Goal: Task Accomplishment & Management: Complete application form

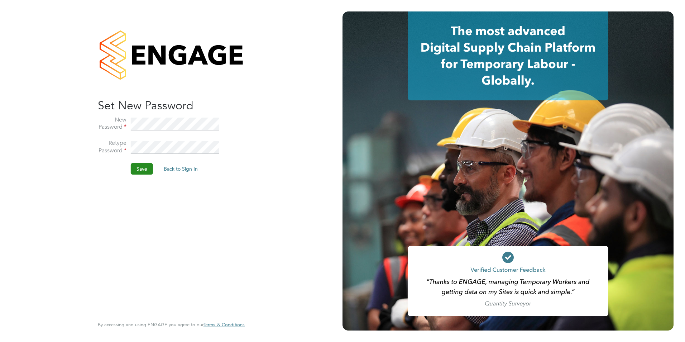
click at [139, 168] on button "Save" at bounding box center [142, 168] width 22 height 11
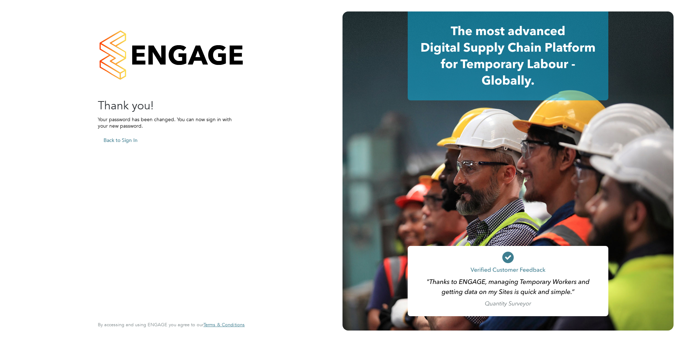
click at [113, 139] on button "Back to Sign In" at bounding box center [120, 139] width 45 height 11
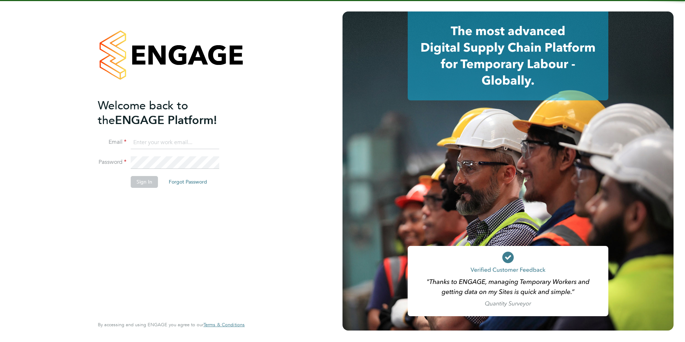
click at [142, 144] on input at bounding box center [175, 142] width 88 height 13
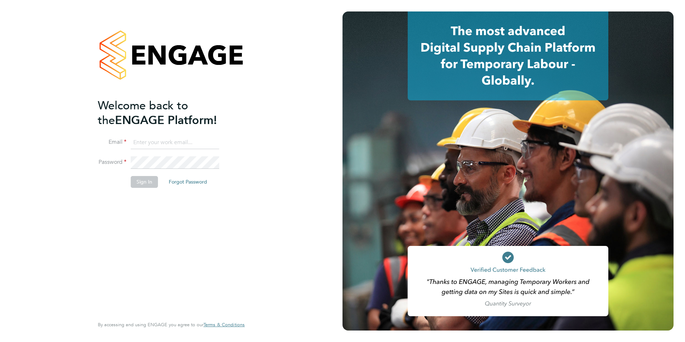
type input "[EMAIL_ADDRESS][DOMAIN_NAME]"
click at [146, 183] on button "Sign In" at bounding box center [144, 181] width 27 height 11
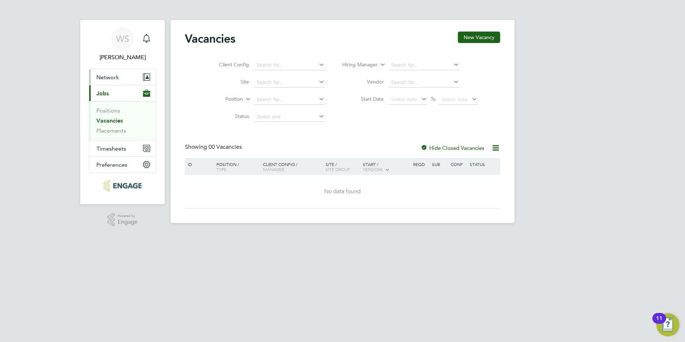
click at [105, 78] on span "Network" at bounding box center [107, 77] width 23 height 7
click at [110, 79] on span "Network" at bounding box center [107, 77] width 23 height 7
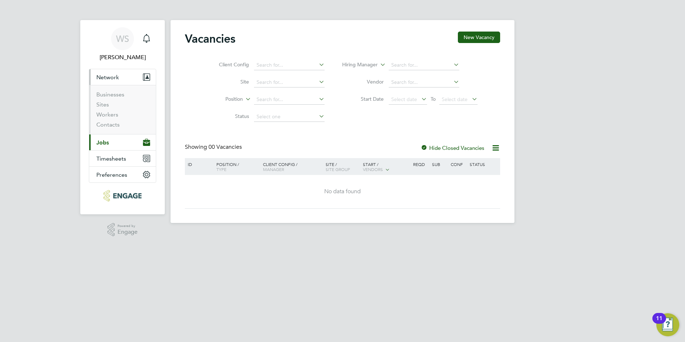
click at [107, 144] on span "Jobs" at bounding box center [102, 142] width 13 height 7
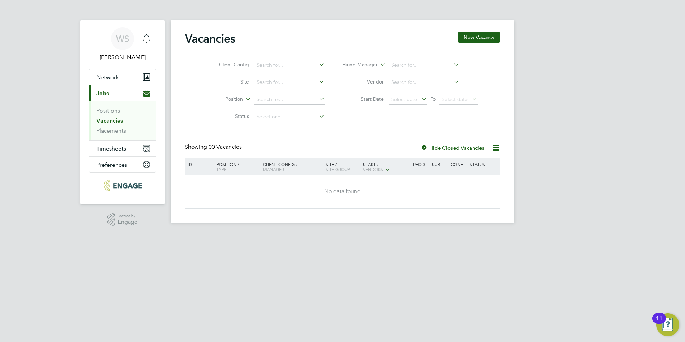
click at [110, 123] on link "Vacancies" at bounding box center [109, 120] width 26 height 7
click at [119, 121] on link "Vacancies" at bounding box center [109, 120] width 26 height 7
click at [108, 132] on link "Placements" at bounding box center [111, 130] width 30 height 7
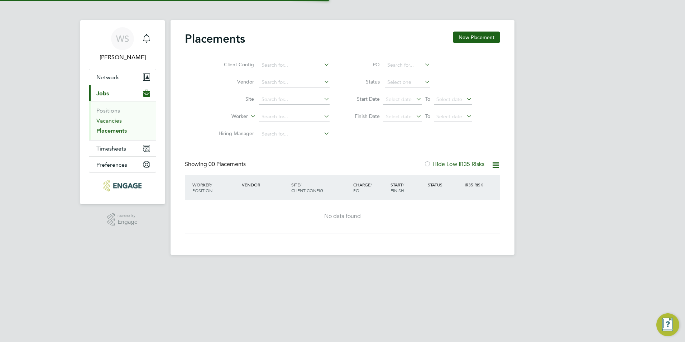
click at [107, 122] on link "Vacancies" at bounding box center [108, 120] width 25 height 7
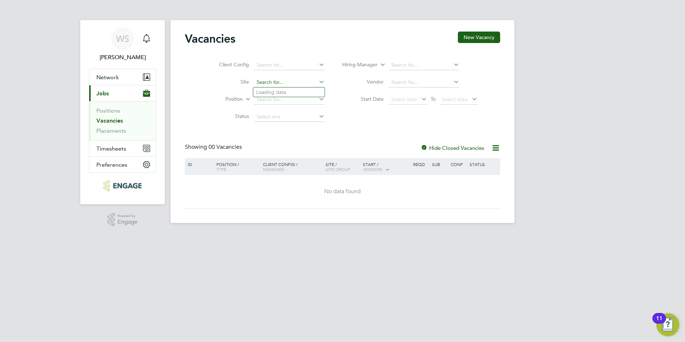
click at [277, 84] on input at bounding box center [289, 82] width 71 height 10
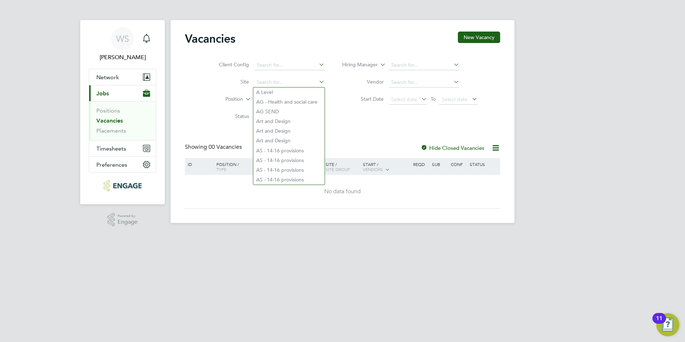
click at [200, 113] on li "Status" at bounding box center [266, 116] width 135 height 17
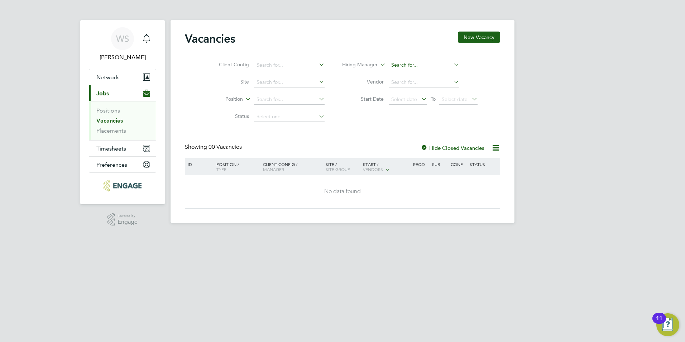
click at [403, 67] on input at bounding box center [423, 65] width 71 height 10
click at [400, 77] on b "Karen" at bounding box center [412, 75] width 42 height 6
type input "[PERSON_NAME]"
click at [117, 121] on link "Vacancies" at bounding box center [109, 120] width 26 height 7
click at [115, 80] on span "Network" at bounding box center [107, 77] width 23 height 7
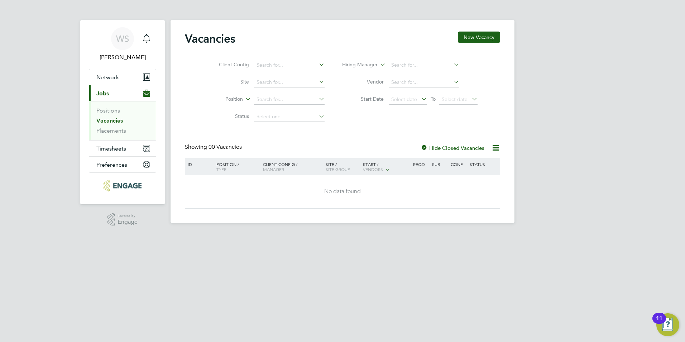
click at [108, 95] on span "Jobs" at bounding box center [102, 93] width 13 height 7
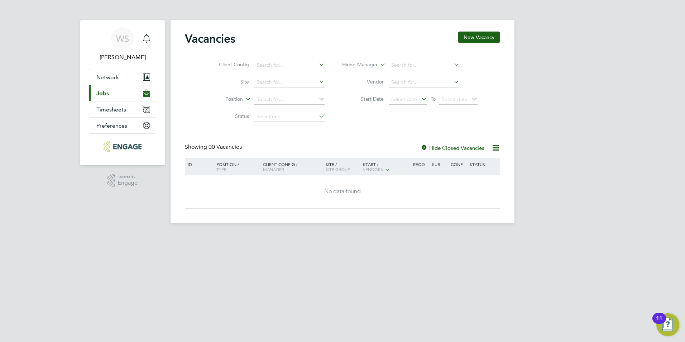
click at [105, 88] on button "Current page: Jobs" at bounding box center [122, 93] width 67 height 16
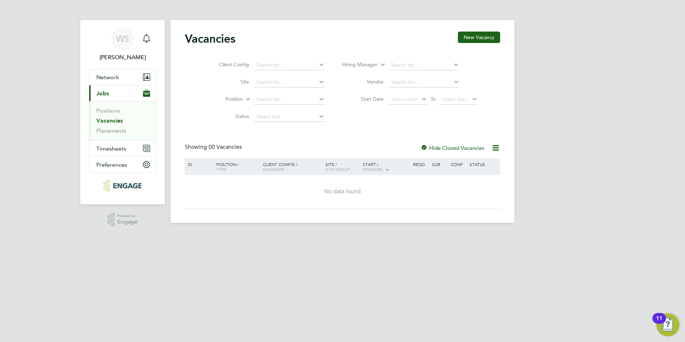
click at [106, 121] on link "Vacancies" at bounding box center [109, 120] width 26 height 7
click at [482, 145] on label "Hide Closed Vacancies" at bounding box center [452, 147] width 64 height 7
click at [491, 145] on icon at bounding box center [495, 147] width 9 height 9
click at [353, 133] on div "Vacancies New Vacancy Client Config Site Position Status Hiring Manager Vendor …" at bounding box center [342, 120] width 315 height 177
click at [278, 116] on input at bounding box center [289, 117] width 71 height 10
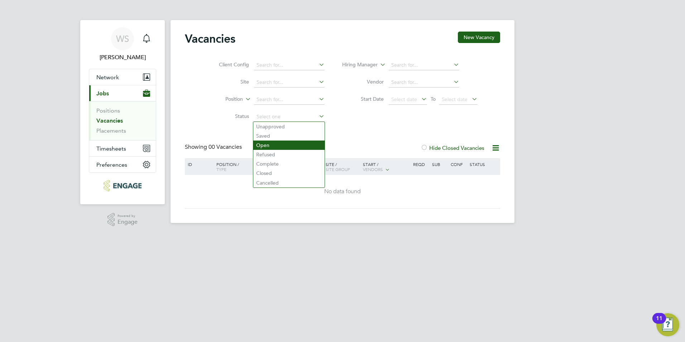
click at [273, 141] on li "Open" at bounding box center [288, 144] width 71 height 9
type input "Open"
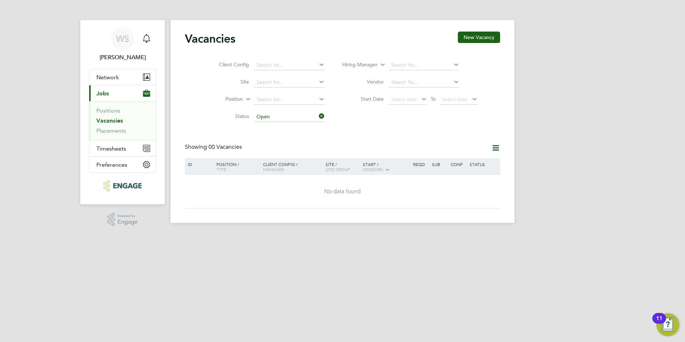
click at [230, 232] on app-footer at bounding box center [342, 228] width 344 height 11
click at [112, 120] on link "Vacancies" at bounding box center [109, 120] width 26 height 7
click at [396, 65] on input at bounding box center [423, 65] width 71 height 10
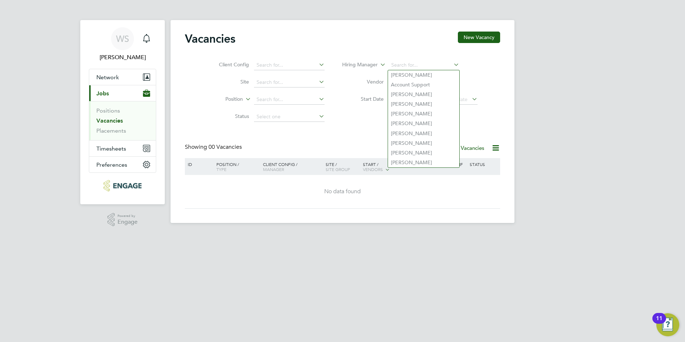
click at [348, 139] on div "Vacancies New Vacancy Client Config Site Position Status Hiring Manager Vendor …" at bounding box center [342, 120] width 315 height 177
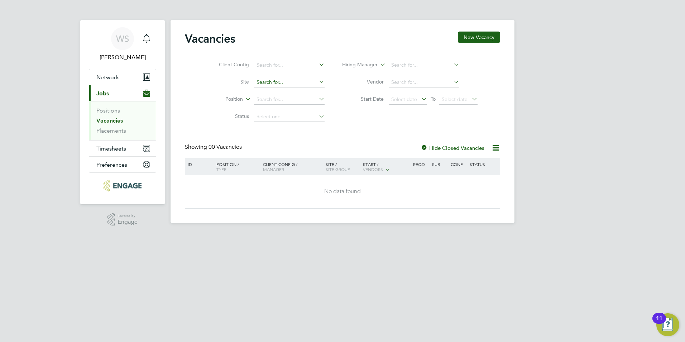
click at [277, 84] on input at bounding box center [289, 82] width 71 height 10
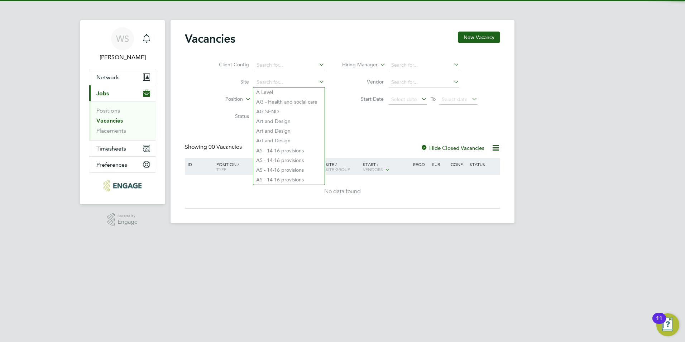
click at [208, 135] on div "Vacancies New Vacancy Client Config Site Position Status Hiring Manager Vendor …" at bounding box center [342, 120] width 315 height 177
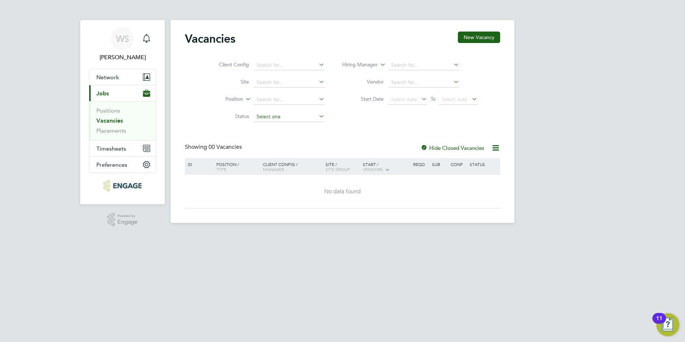
click at [276, 121] on input at bounding box center [289, 117] width 71 height 10
click at [228, 121] on li "Status" at bounding box center [266, 116] width 135 height 17
click at [259, 60] on input at bounding box center [289, 65] width 71 height 10
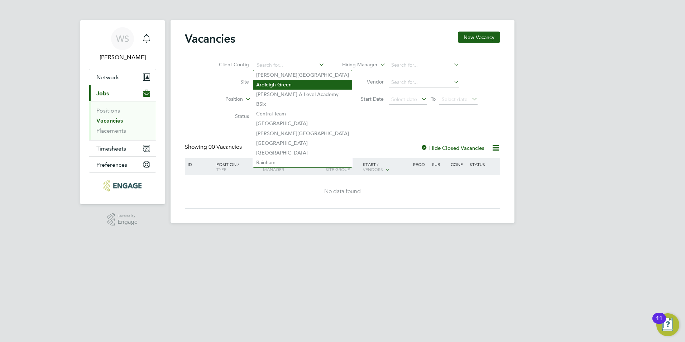
click at [267, 83] on li "Ardleigh Green" at bounding box center [302, 85] width 98 height 10
type input "Ardleigh Green"
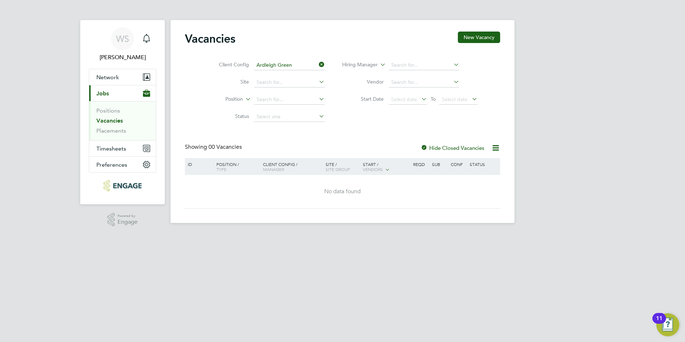
click at [198, 109] on div "Client Config Ardleigh Green Site Position Status Hiring Manager Vendor Start D…" at bounding box center [342, 89] width 315 height 72
click at [103, 89] on button "Current page: Jobs" at bounding box center [122, 93] width 67 height 16
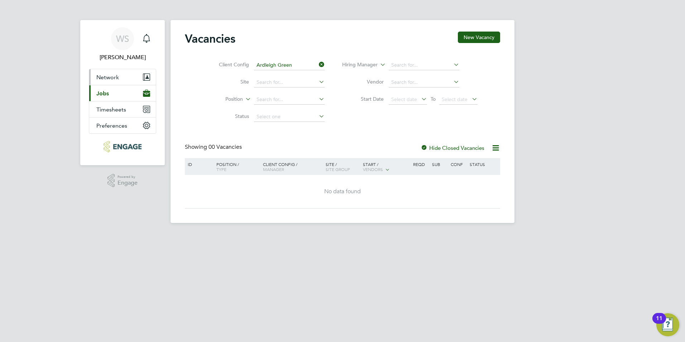
click at [103, 78] on span "Network" at bounding box center [107, 77] width 23 height 7
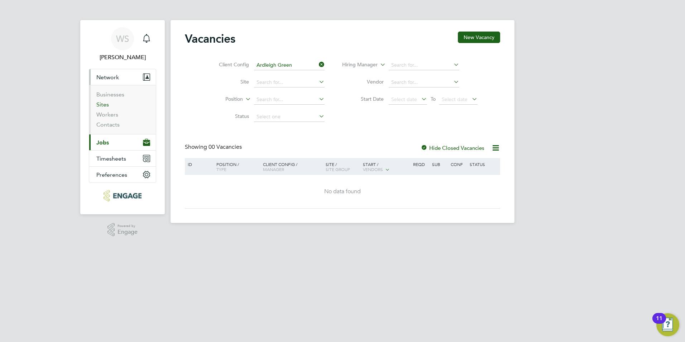
click at [105, 105] on link "Sites" at bounding box center [102, 104] width 13 height 7
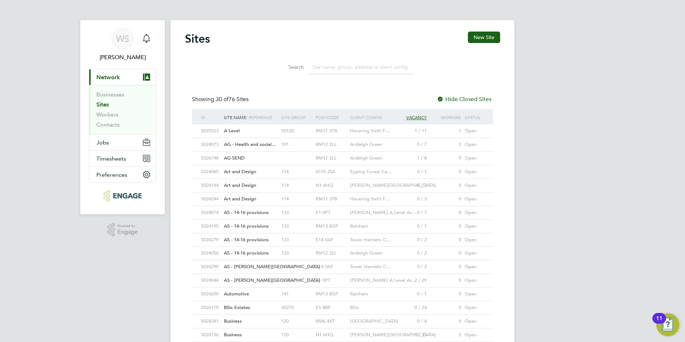
click at [308, 67] on div "Search" at bounding box center [342, 67] width 142 height 14
click at [326, 66] on input at bounding box center [361, 67] width 105 height 14
paste input "V180452"
type input "V180452"
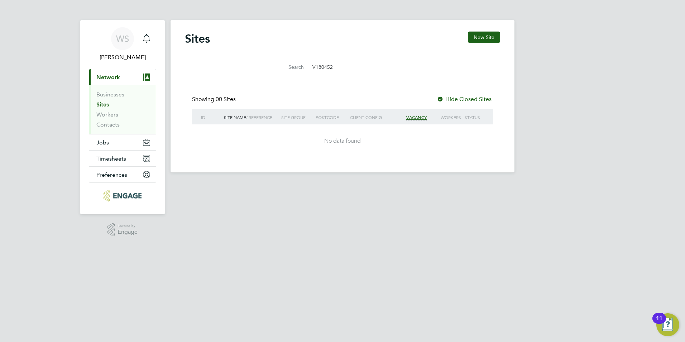
drag, startPoint x: 333, startPoint y: 71, endPoint x: 267, endPoint y: 65, distance: 66.8
click at [268, 65] on li "Search V180452" at bounding box center [342, 67] width 160 height 21
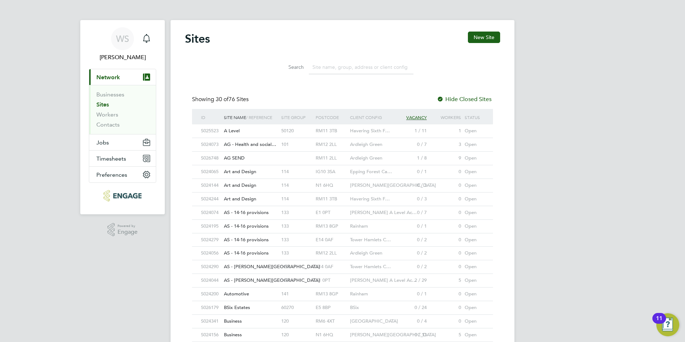
click at [126, 299] on div "WS Weronika Strugarek Notifications Applications: Current page: Network Busines…" at bounding box center [342, 289] width 685 height 579
click at [120, 77] on span "Network" at bounding box center [108, 77] width 24 height 7
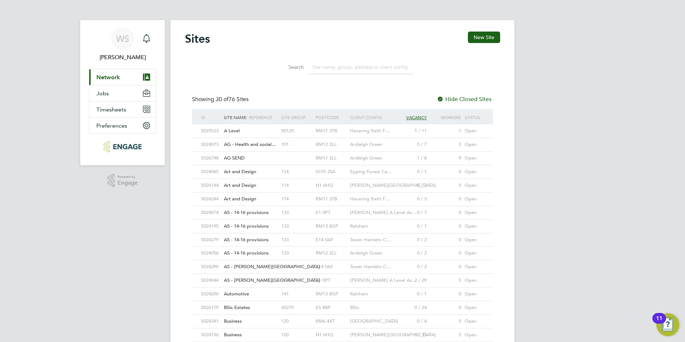
click at [98, 71] on button "Current page: Network" at bounding box center [122, 77] width 67 height 16
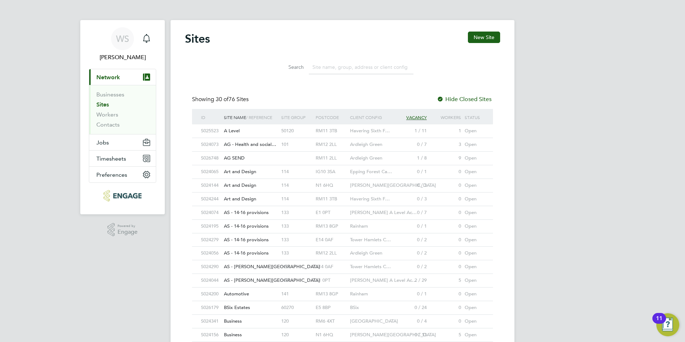
click at [103, 75] on span "Network" at bounding box center [108, 77] width 24 height 7
click at [628, 251] on div "WS Weronika Strugarek Notifications Applications: Current page: Network Busines…" at bounding box center [342, 289] width 685 height 579
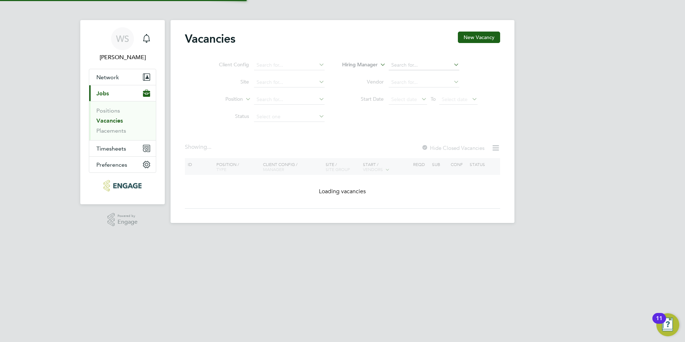
type input "Ardleigh Green"
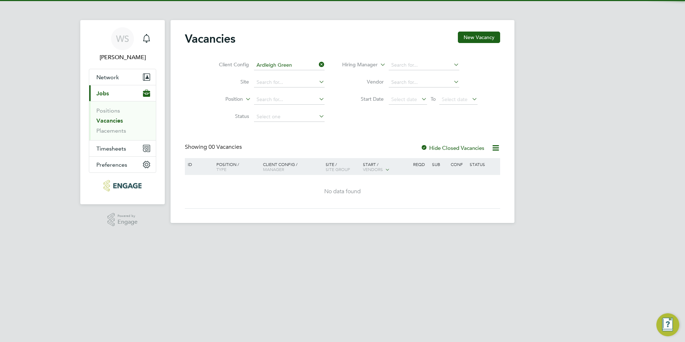
type input "Open"
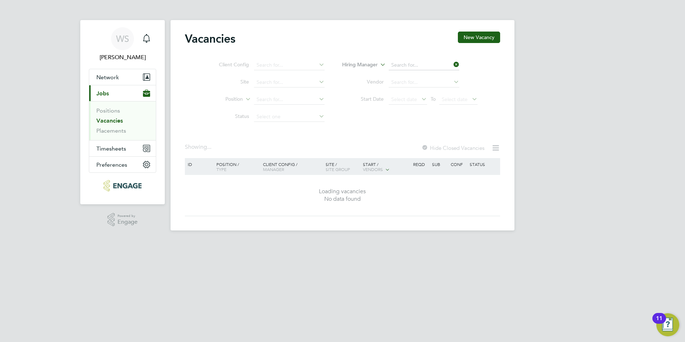
type input "[PERSON_NAME]"
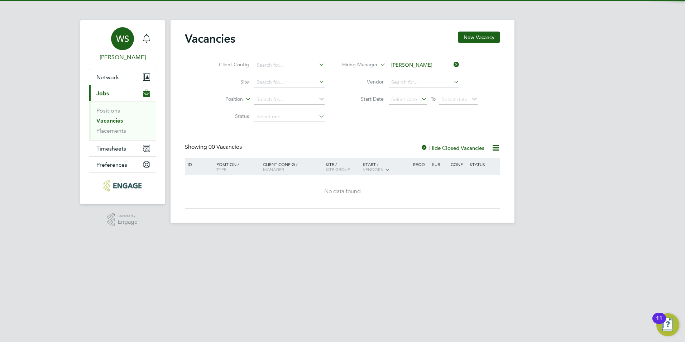
click at [117, 52] on link "WS Weronika Strugarek" at bounding box center [122, 44] width 67 height 34
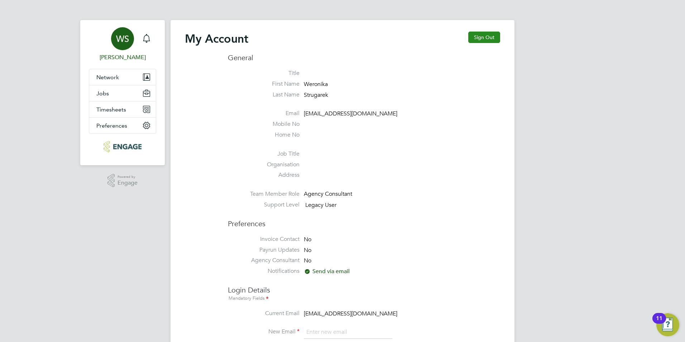
click at [493, 39] on button "Sign Out" at bounding box center [484, 37] width 32 height 11
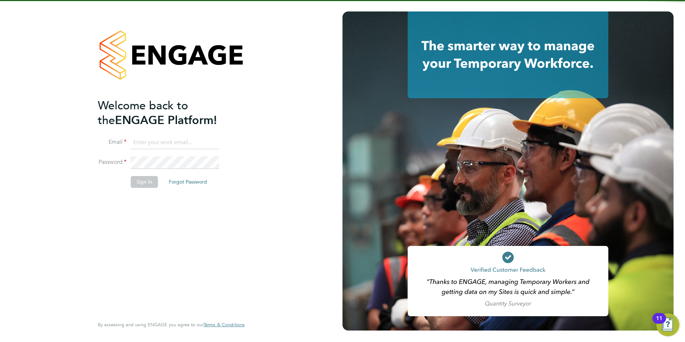
drag, startPoint x: 164, startPoint y: 136, endPoint x: 155, endPoint y: 142, distance: 9.8
click at [164, 136] on input at bounding box center [175, 142] width 88 height 13
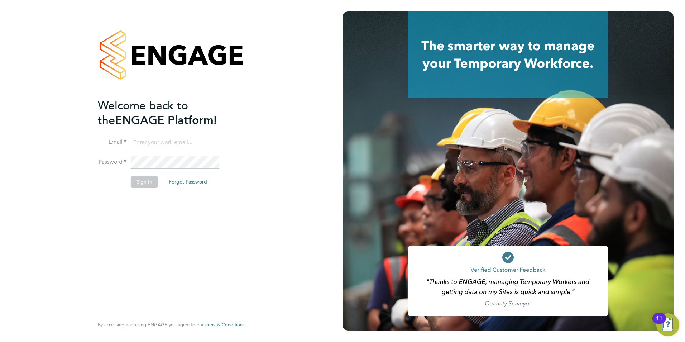
type input "andrew@axcis.co.uk"
click at [146, 183] on button "Sign In" at bounding box center [144, 181] width 27 height 11
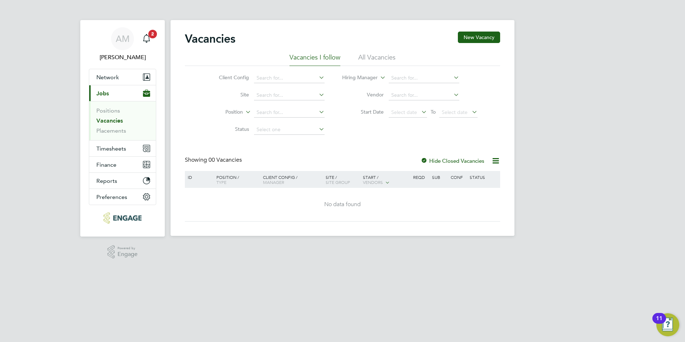
click at [106, 96] on span "Jobs" at bounding box center [102, 93] width 13 height 7
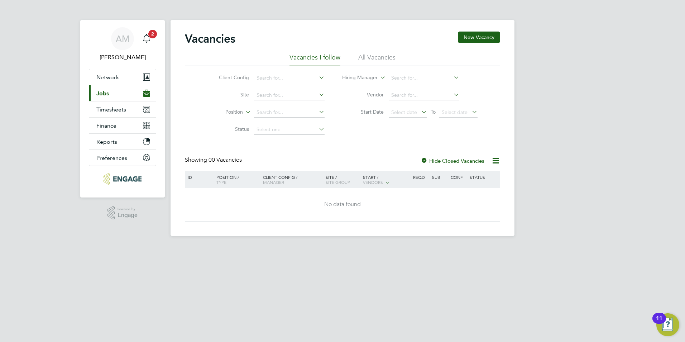
click at [106, 93] on span "Jobs" at bounding box center [102, 93] width 13 height 7
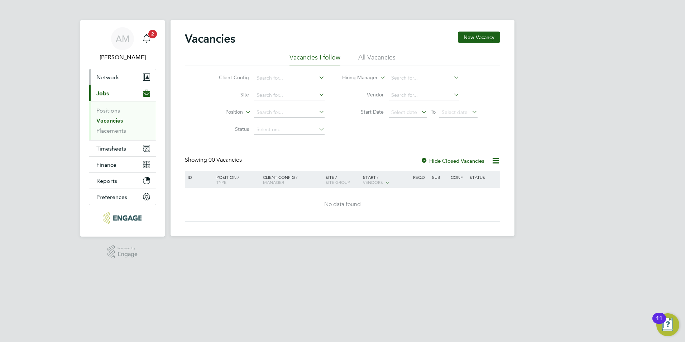
click at [105, 82] on button "Network" at bounding box center [122, 77] width 67 height 16
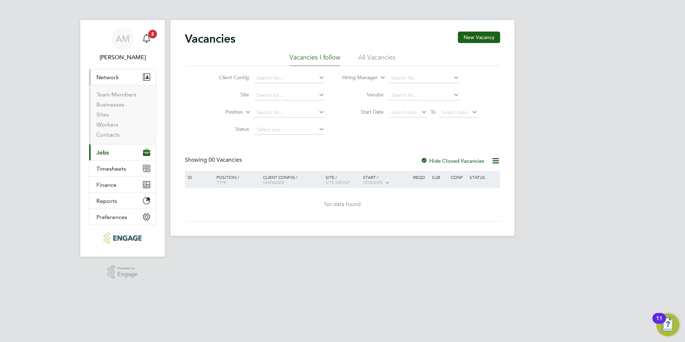
click at [105, 149] on span "Jobs" at bounding box center [102, 152] width 13 height 7
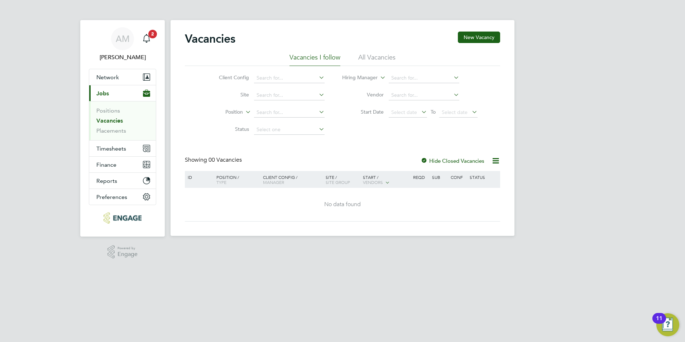
click at [106, 118] on link "Vacancies" at bounding box center [109, 120] width 26 height 7
click at [118, 122] on link "Vacancies" at bounding box center [109, 120] width 26 height 7
click at [386, 55] on li "All Vacancies" at bounding box center [376, 59] width 37 height 13
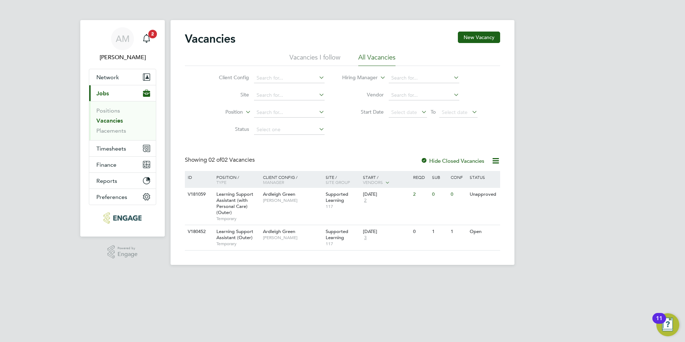
click at [318, 64] on li "Vacancies I follow" at bounding box center [314, 59] width 51 height 13
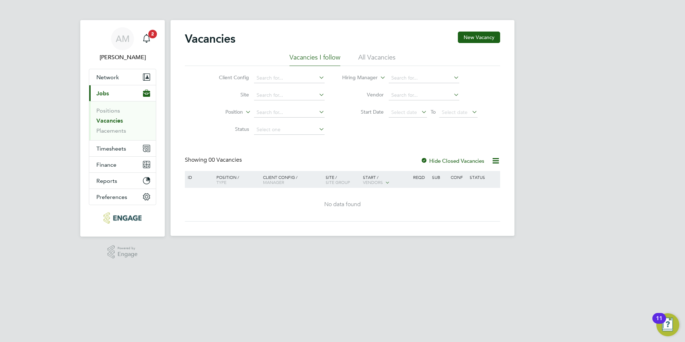
click at [367, 62] on li "All Vacancies" at bounding box center [376, 59] width 37 height 13
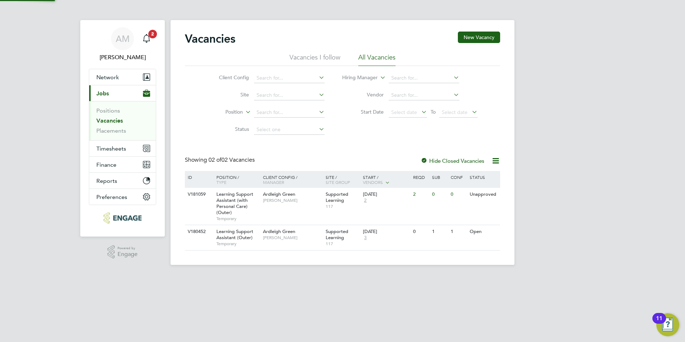
drag, startPoint x: 311, startPoint y: 61, endPoint x: 319, endPoint y: 61, distance: 8.2
click at [310, 61] on li "Vacancies I follow" at bounding box center [314, 59] width 51 height 13
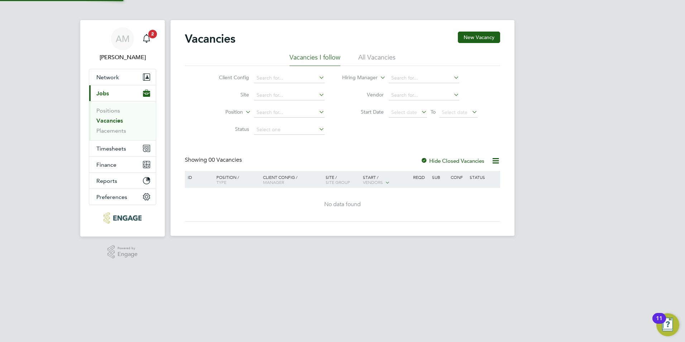
click at [359, 61] on li "All Vacancies" at bounding box center [376, 59] width 37 height 13
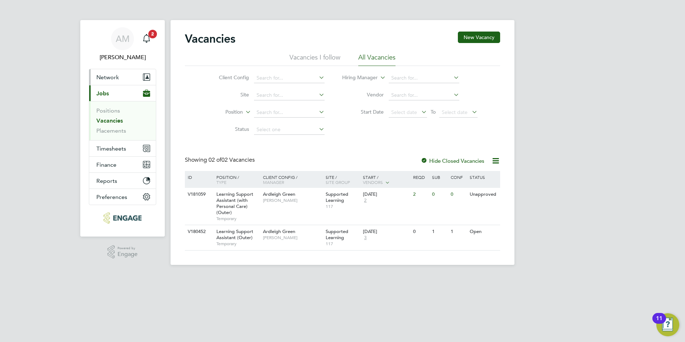
click at [103, 75] on span "Network" at bounding box center [107, 77] width 23 height 7
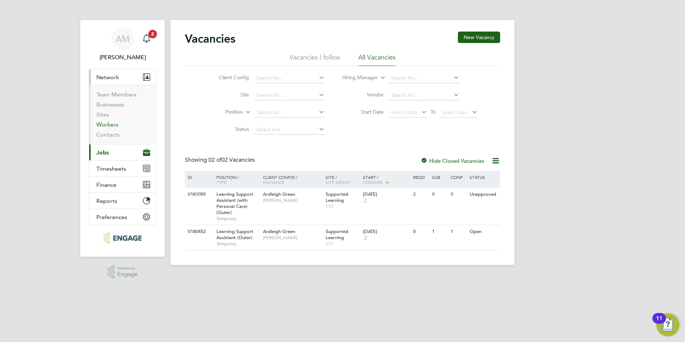
click at [109, 125] on link "Workers" at bounding box center [107, 124] width 22 height 7
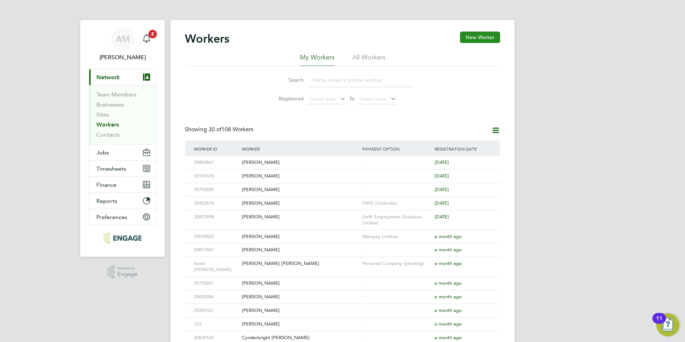
click at [477, 41] on button "New Worker" at bounding box center [480, 37] width 40 height 11
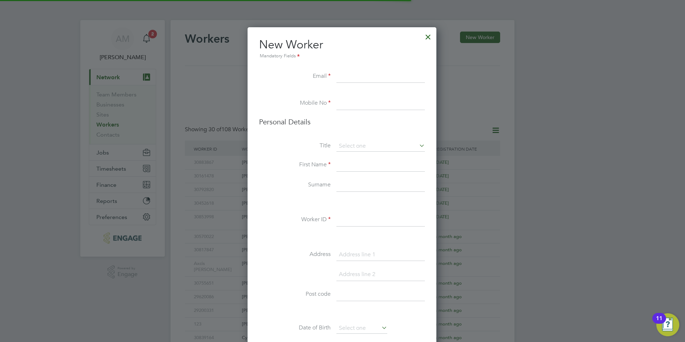
scroll to position [606, 190]
click at [343, 74] on input at bounding box center [380, 76] width 88 height 13
click at [338, 78] on input at bounding box center [380, 76] width 88 height 13
paste input "[PERSON_NAME][EMAIL_ADDRESS][DOMAIN_NAME]"
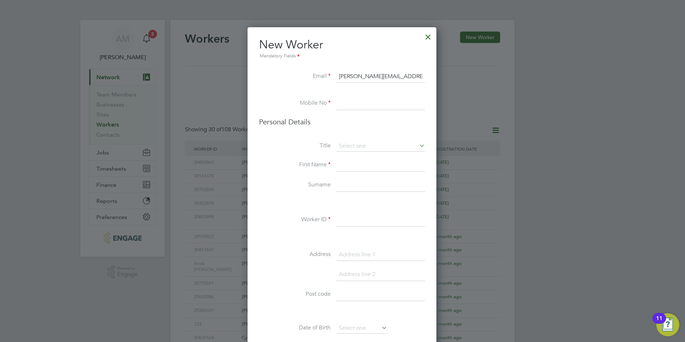
type input "[PERSON_NAME][EMAIL_ADDRESS][DOMAIN_NAME]"
click at [355, 107] on input at bounding box center [380, 103] width 88 height 13
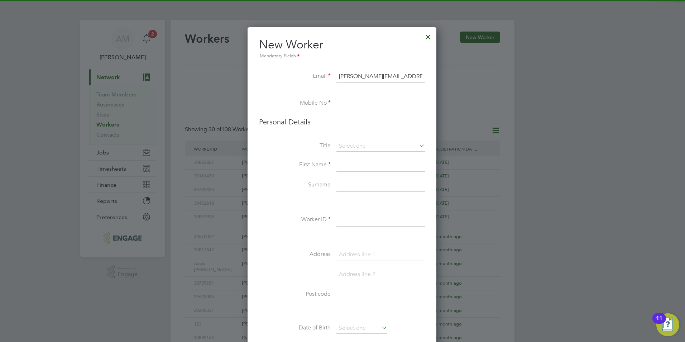
drag, startPoint x: 355, startPoint y: 107, endPoint x: 347, endPoint y: 98, distance: 12.2
click at [347, 98] on input at bounding box center [380, 103] width 88 height 13
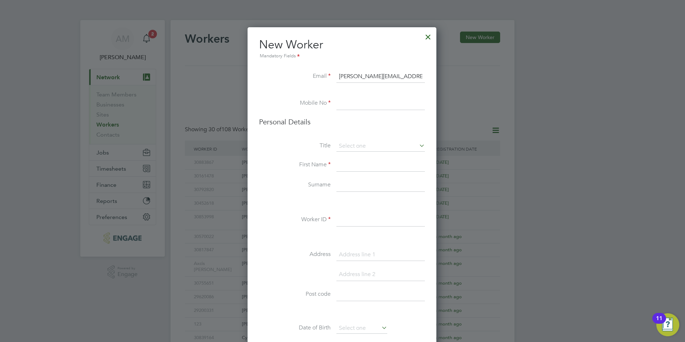
paste input "07442 714770"
type input "07442 714770"
click at [285, 174] on li "First Name" at bounding box center [342, 169] width 166 height 20
click at [359, 142] on input at bounding box center [380, 146] width 88 height 11
click at [347, 160] on li "Mr" at bounding box center [380, 155] width 89 height 9
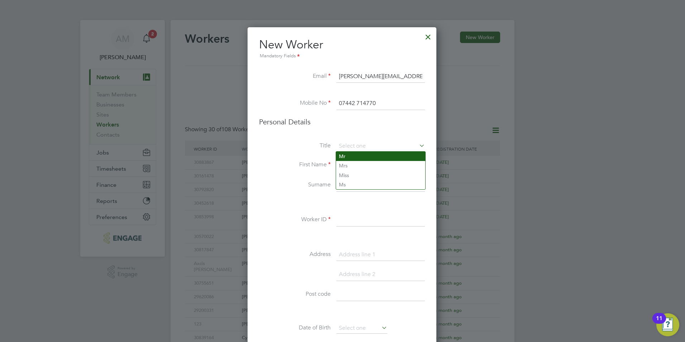
type input "Mr"
click at [274, 194] on li "Surname" at bounding box center [342, 189] width 166 height 20
click at [343, 166] on input at bounding box center [380, 165] width 88 height 13
paste input "[PERSON_NAME]"
type input "[PERSON_NAME]"
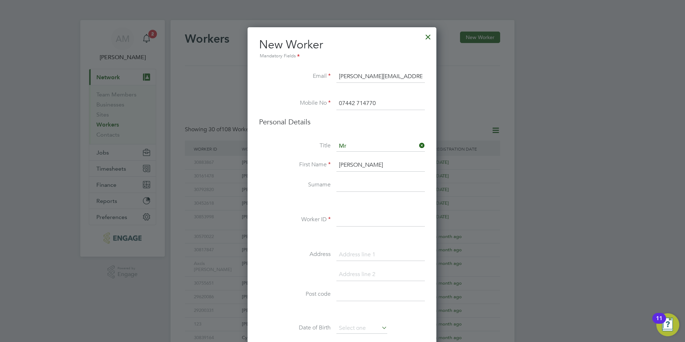
click at [350, 183] on input at bounding box center [380, 185] width 88 height 13
paste input "Ibrahim"
type input "Ibrahim"
click at [362, 219] on input at bounding box center [380, 219] width 88 height 13
drag, startPoint x: 362, startPoint y: 219, endPoint x: 358, endPoint y: 221, distance: 4.2
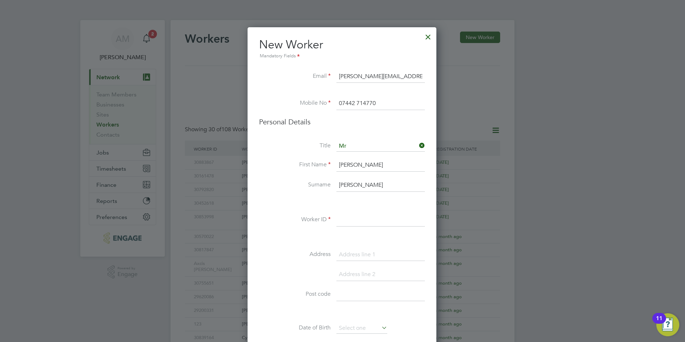
paste input "30649493"
type input "30649493"
click at [277, 259] on li "Address" at bounding box center [342, 258] width 166 height 20
drag, startPoint x: 351, startPoint y: 249, endPoint x: 354, endPoint y: 255, distance: 6.9
click at [352, 252] on input at bounding box center [380, 254] width 88 height 13
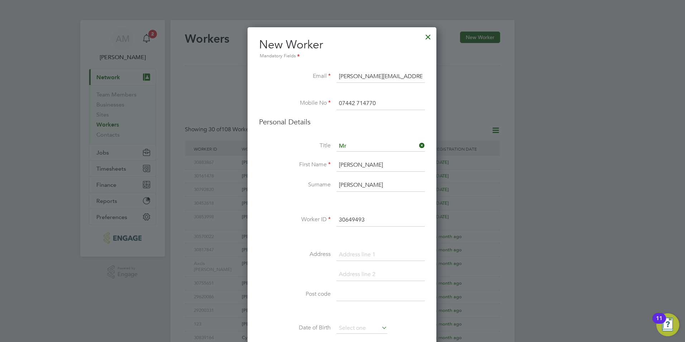
paste input "76 Napier Road"
type input "76 Napier Road"
click at [271, 293] on label "Post code" at bounding box center [295, 294] width 72 height 8
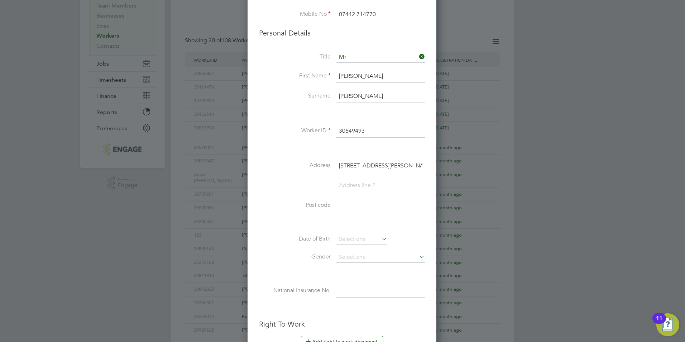
scroll to position [107, 0]
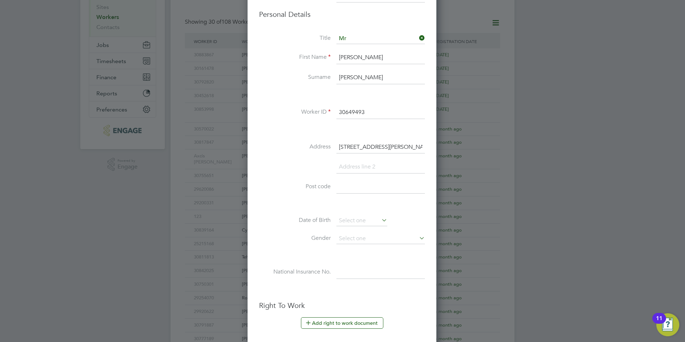
click at [351, 185] on input at bounding box center [380, 186] width 88 height 13
paste input "E6 2SF"
type input "E6 2SF"
click at [282, 241] on label "Gender" at bounding box center [295, 238] width 72 height 8
click at [334, 216] on li "Date of Birth" at bounding box center [342, 224] width 166 height 18
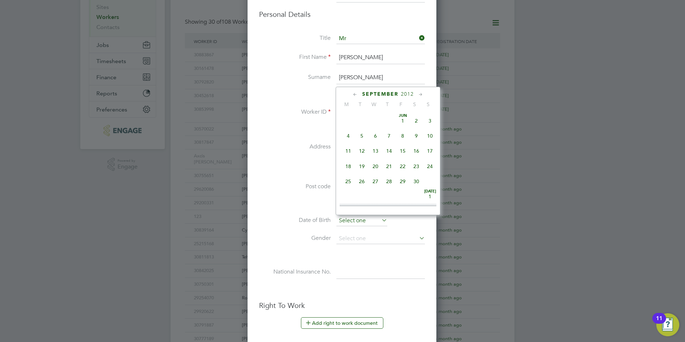
click at [344, 221] on input at bounding box center [361, 220] width 51 height 11
click at [380, 95] on span "September" at bounding box center [380, 94] width 36 height 6
click at [412, 95] on span "2025" at bounding box center [407, 94] width 13 height 6
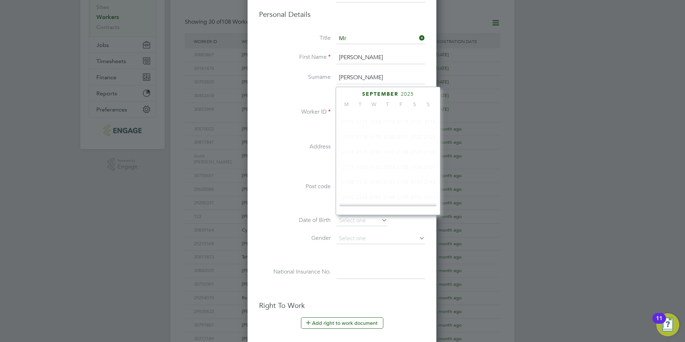
scroll to position [190, 0]
click at [385, 132] on span "2001" at bounding box center [389, 127] width 14 height 14
click at [352, 94] on icon at bounding box center [355, 95] width 7 height 8
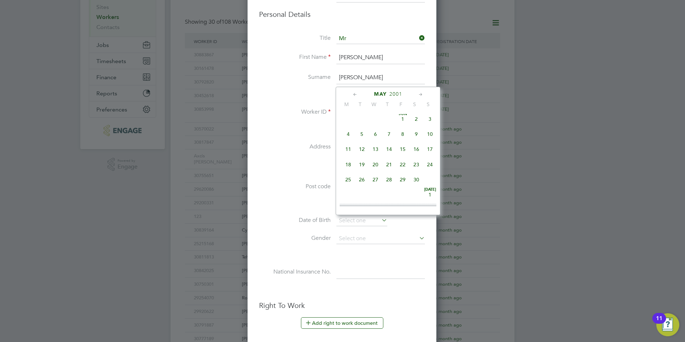
scroll to position [0, 0]
click at [352, 94] on icon at bounding box center [355, 95] width 7 height 8
click at [418, 180] on span "31" at bounding box center [416, 181] width 14 height 14
type input "31 Mar 2001"
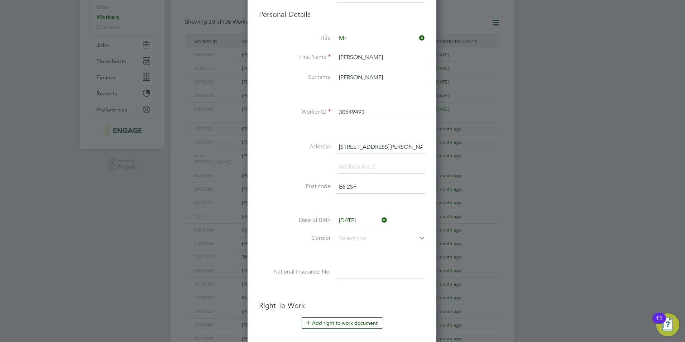
click at [282, 177] on li at bounding box center [342, 170] width 166 height 20
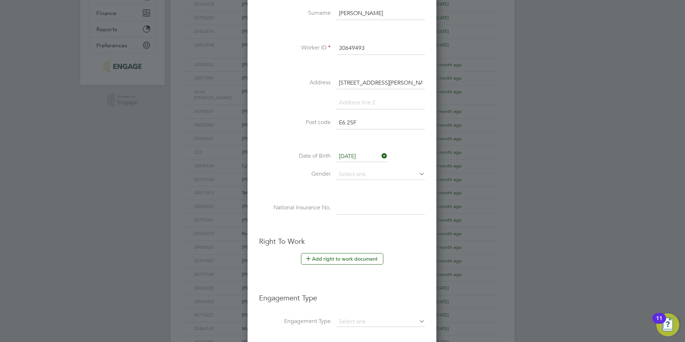
scroll to position [179, 0]
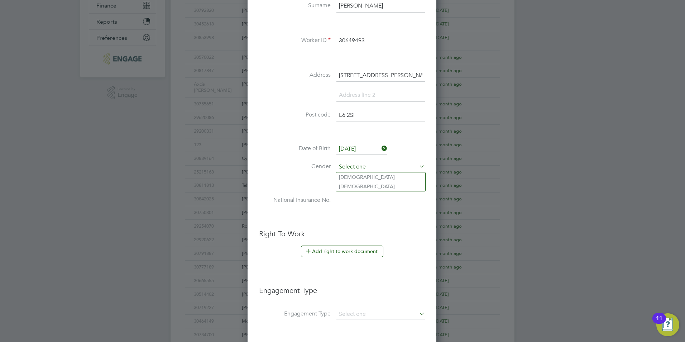
click at [353, 169] on input at bounding box center [380, 166] width 88 height 11
click at [352, 183] on li "Female" at bounding box center [380, 186] width 89 height 9
type input "Female"
click at [280, 181] on li at bounding box center [342, 183] width 166 height 8
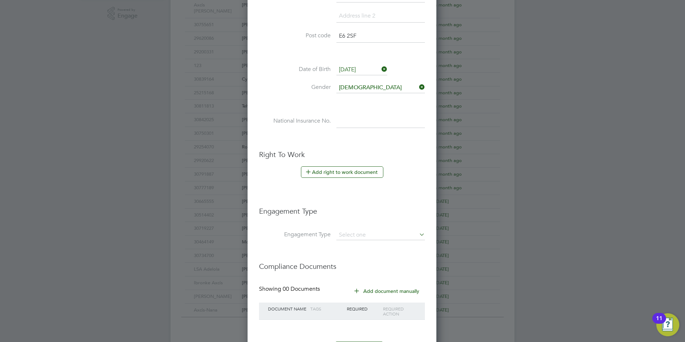
scroll to position [286, 0]
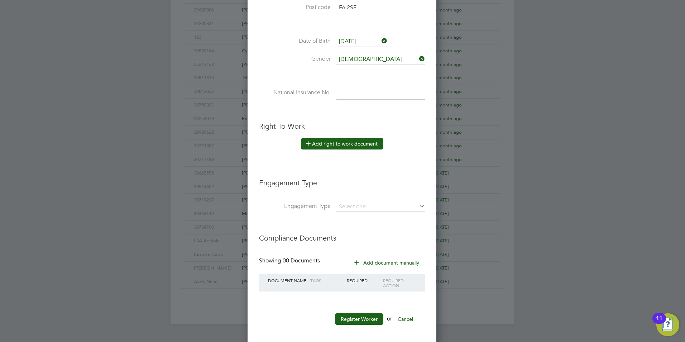
click at [332, 144] on button "Add right to work document" at bounding box center [342, 143] width 82 height 11
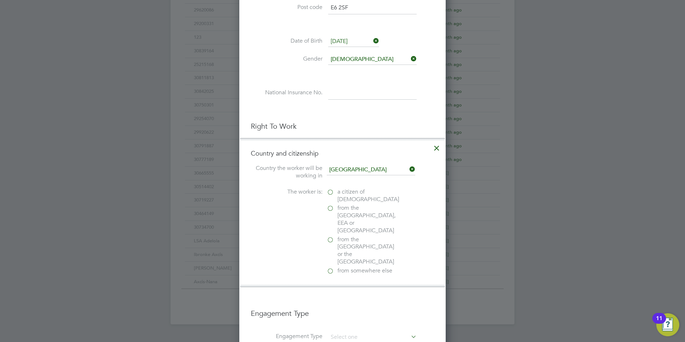
click at [330, 193] on label "a citizen of United Kingdom" at bounding box center [363, 195] width 72 height 15
click at [0, 0] on input "a citizen of United Kingdom" at bounding box center [0, 0] width 0 height 0
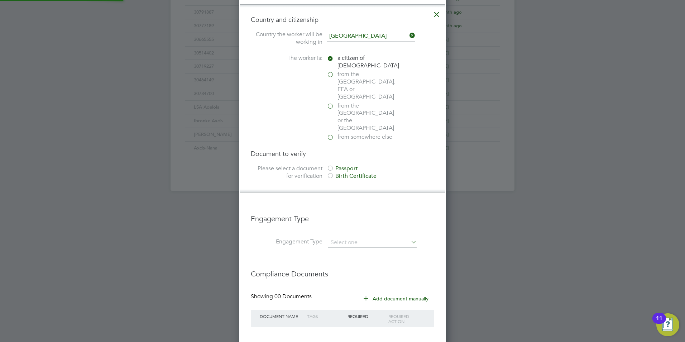
scroll to position [430, 0]
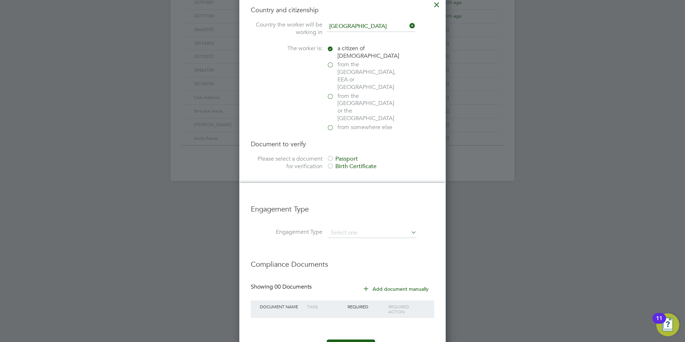
click at [329, 163] on div at bounding box center [330, 166] width 7 height 7
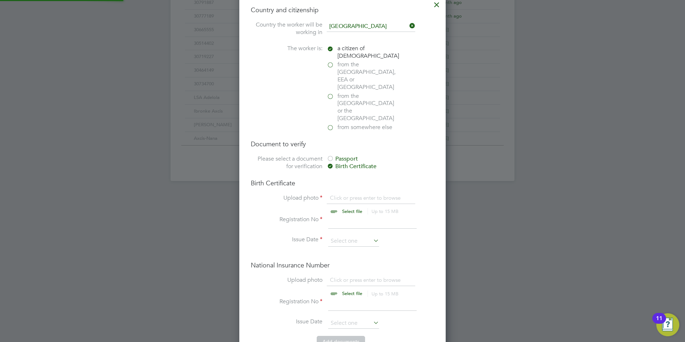
scroll to position [10, 89]
click at [342, 194] on input "file" at bounding box center [359, 204] width 112 height 21
type input "C:\fakepath\TrustID_30649493__20250516_223946_947.pdf"
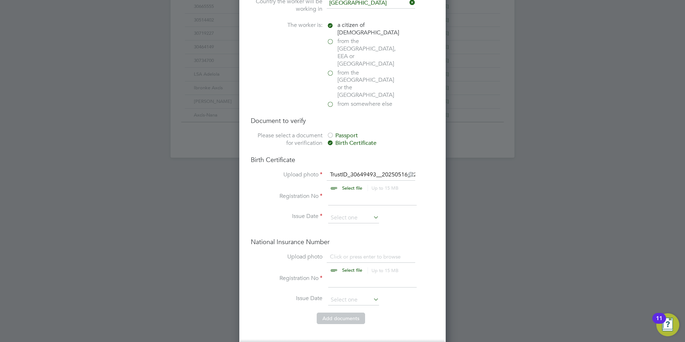
scroll to position [465, 0]
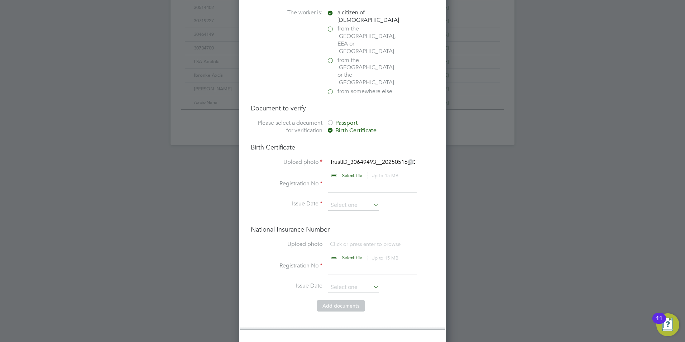
click at [337, 180] on input at bounding box center [372, 186] width 88 height 13
click at [337, 119] on div "Passport" at bounding box center [380, 123] width 107 height 8
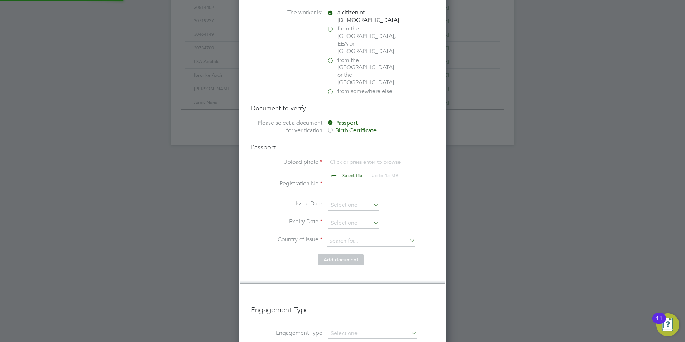
scroll to position [10, 89]
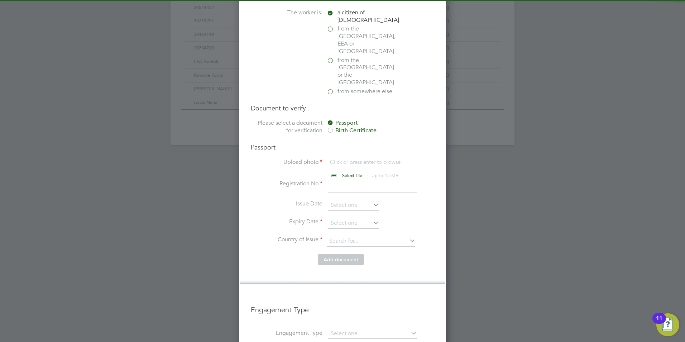
click at [338, 158] on input "file" at bounding box center [359, 168] width 112 height 21
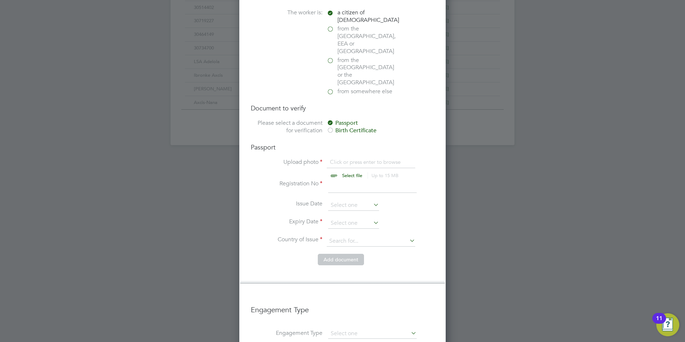
type input "C:\fakepath\TrustID_30649493__20250516_223946_947.pdf"
click at [334, 218] on input at bounding box center [353, 223] width 51 height 11
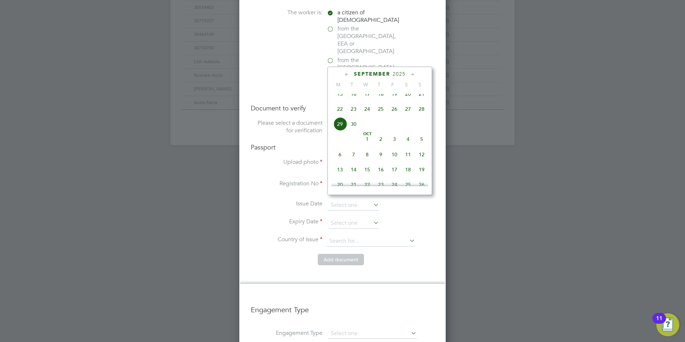
click at [396, 77] on span "2025" at bounding box center [398, 74] width 13 height 6
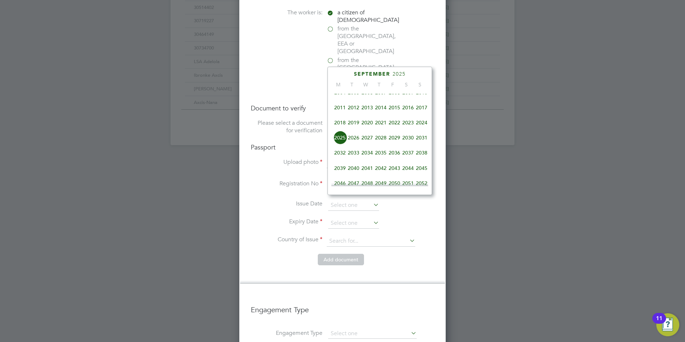
click at [367, 144] on span "2027" at bounding box center [367, 138] width 14 height 14
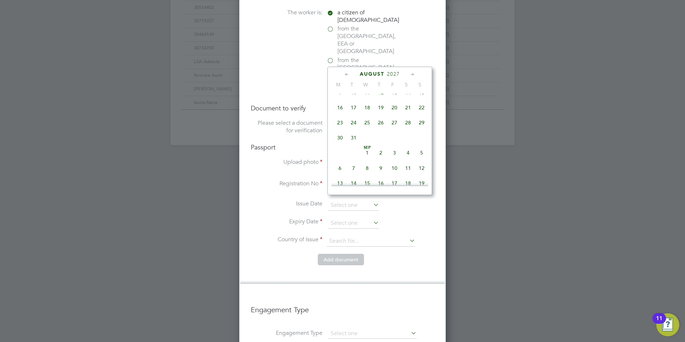
click at [343, 76] on icon at bounding box center [346, 75] width 7 height 8
click at [379, 156] on span "5" at bounding box center [381, 154] width 14 height 14
type input "05 Aug 2027"
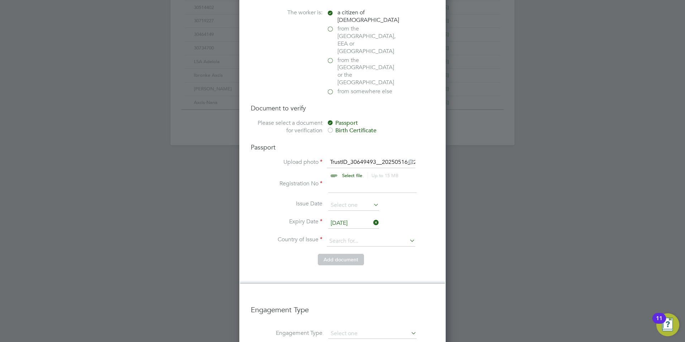
click at [279, 253] on li "Add document" at bounding box center [342, 262] width 183 height 19
click at [338, 236] on input at bounding box center [371, 241] width 88 height 11
click at [343, 245] on b "United" at bounding box center [337, 248] width 16 height 6
type input "United Kingdom"
click at [285, 253] on li "Add document" at bounding box center [342, 262] width 183 height 19
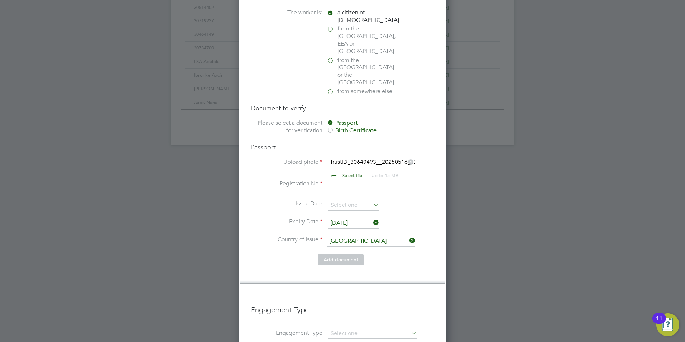
click at [333, 253] on button "Add document" at bounding box center [341, 258] width 46 height 11
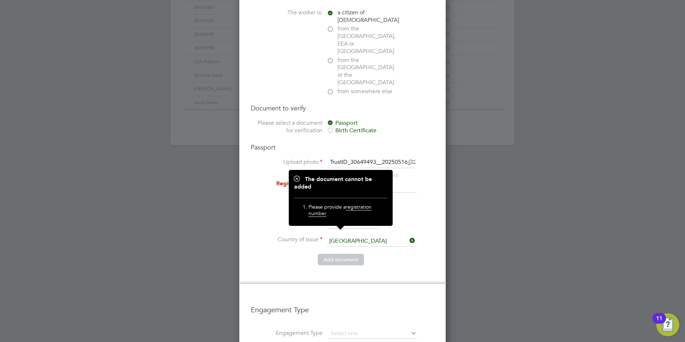
click at [281, 253] on li "Add document" at bounding box center [342, 262] width 183 height 19
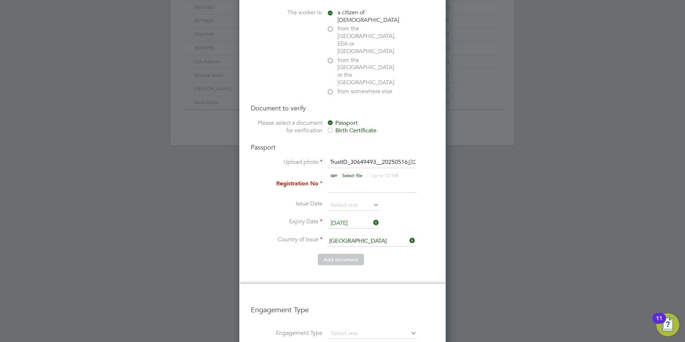
click at [346, 180] on input at bounding box center [372, 186] width 88 height 13
click at [339, 180] on input at bounding box center [372, 186] width 88 height 13
click at [338, 180] on input at bounding box center [372, 186] width 88 height 13
type input "AO3958631"
click at [368, 236] on input at bounding box center [371, 241] width 88 height 11
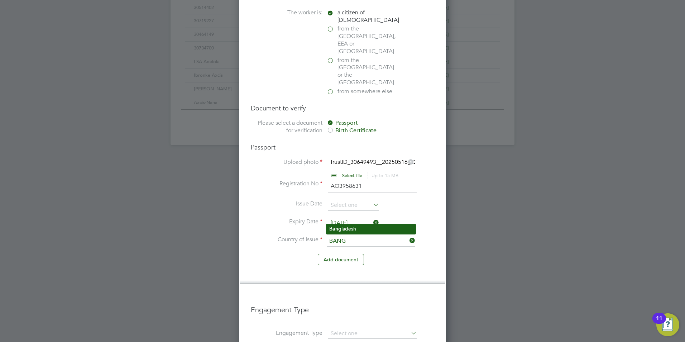
click at [355, 229] on li "Bang ladesh" at bounding box center [370, 229] width 89 height 10
type input "Bangladesh"
click at [284, 253] on li "Add document" at bounding box center [342, 262] width 183 height 19
click at [323, 253] on button "Add document" at bounding box center [341, 258] width 46 height 11
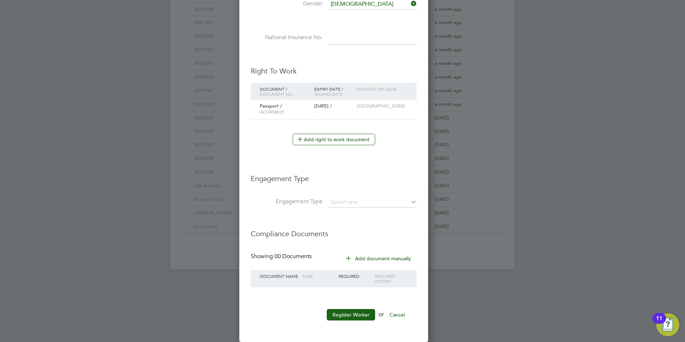
scroll to position [656, 190]
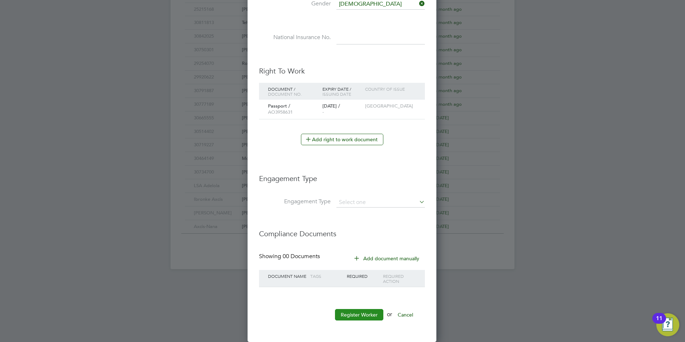
click at [363, 314] on button "Register Worker" at bounding box center [359, 314] width 48 height 11
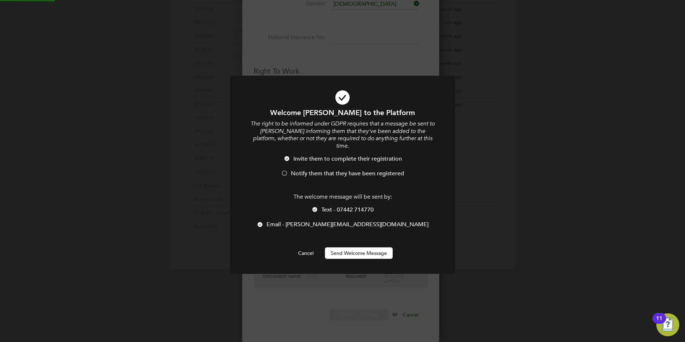
scroll to position [0, 0]
click at [322, 206] on span "Text - 07442 714770" at bounding box center [347, 209] width 52 height 7
click at [348, 247] on button "Send Welcome Message" at bounding box center [359, 252] width 68 height 11
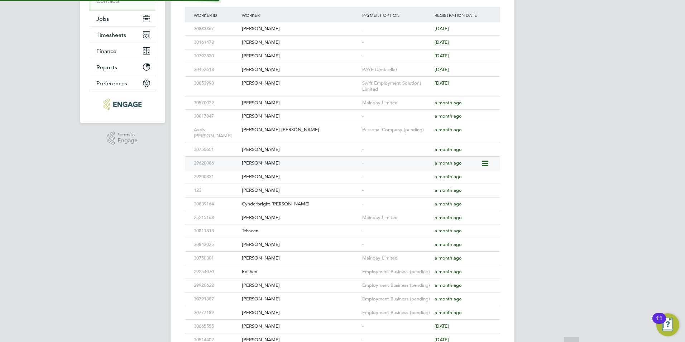
scroll to position [0, 0]
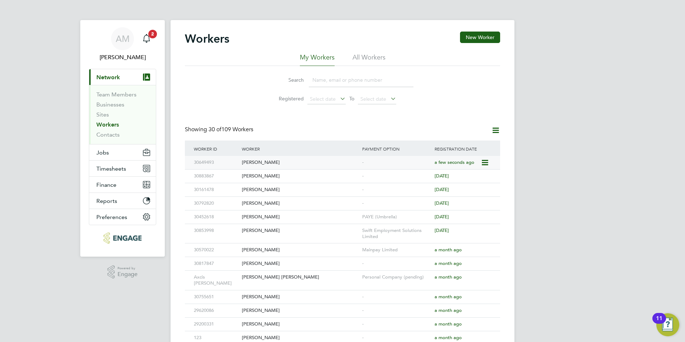
click at [261, 160] on div "[PERSON_NAME]" at bounding box center [300, 162] width 120 height 13
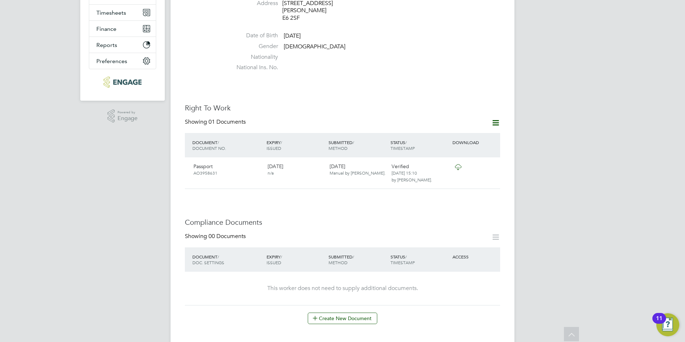
scroll to position [177, 0]
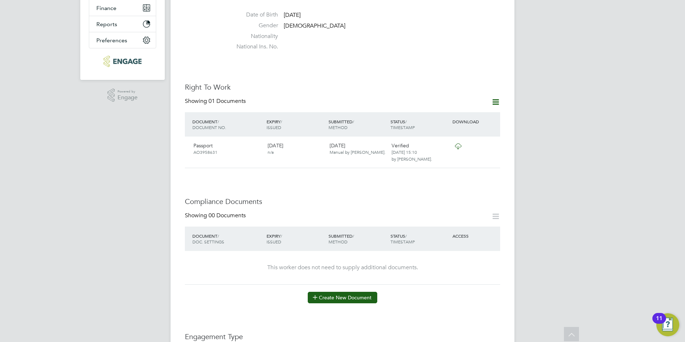
click at [344, 291] on button "Create New Document" at bounding box center [342, 296] width 69 height 11
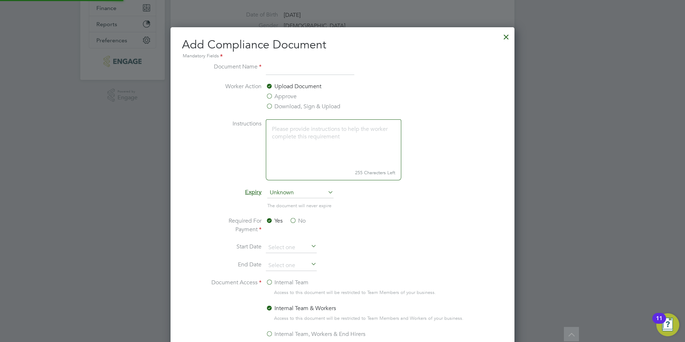
scroll to position [376, 344]
type input "vetting"
click at [204, 186] on ng-form "Document Name vetting Worker Action Upload Document Approve Download, Sign & Up…" at bounding box center [342, 225] width 321 height 326
click at [272, 102] on label "Download, Sign & Upload" at bounding box center [303, 106] width 74 height 9
click at [0, 0] on input "Download, Sign & Upload" at bounding box center [0, 0] width 0 height 0
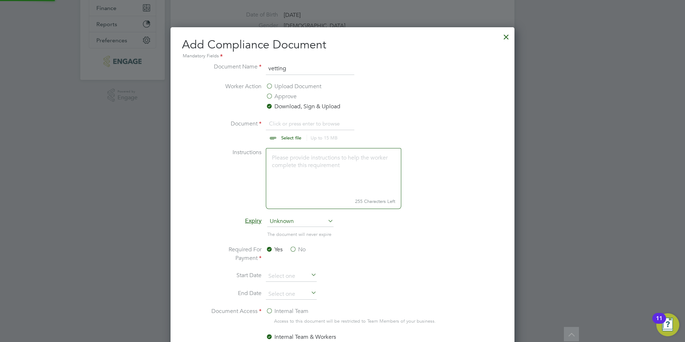
scroll to position [11, 89]
click at [285, 127] on input "file" at bounding box center [298, 129] width 112 height 21
type input "C:\fakepath\Vetting Form - fAHIMA.docx"
click at [209, 203] on label "Instructions" at bounding box center [235, 177] width 54 height 59
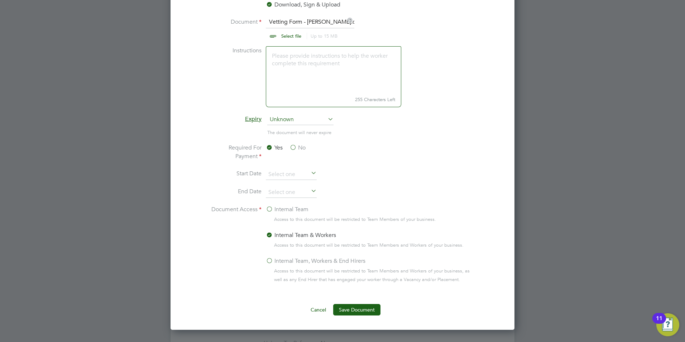
scroll to position [284, 0]
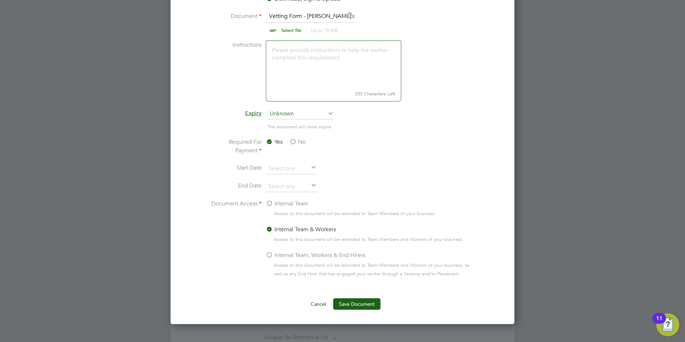
click at [273, 256] on label "Internal Team, Workers & End Hirers" at bounding box center [316, 255] width 100 height 9
click at [0, 0] on input "Internal Team, Workers & End Hirers" at bounding box center [0, 0] width 0 height 0
click at [355, 303] on button "Save Document" at bounding box center [356, 303] width 47 height 11
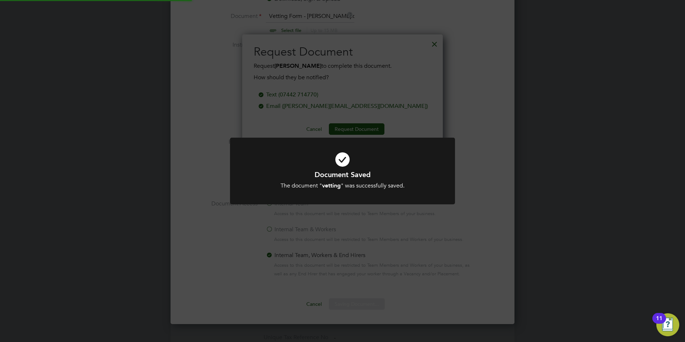
scroll to position [115, 201]
click at [296, 93] on div "Document Saved The document " vetting " was successfully saved. Cancel Okay" at bounding box center [342, 171] width 685 height 342
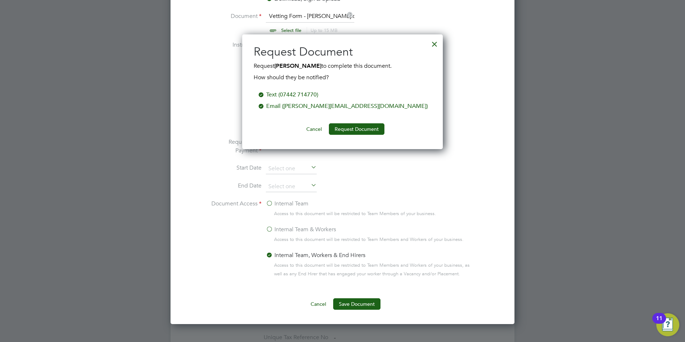
click at [265, 92] on div at bounding box center [260, 93] width 7 height 7
click at [351, 129] on button "Request Document" at bounding box center [356, 128] width 55 height 11
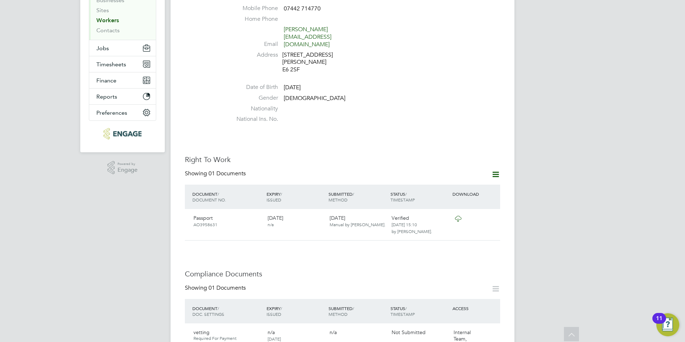
scroll to position [0, 0]
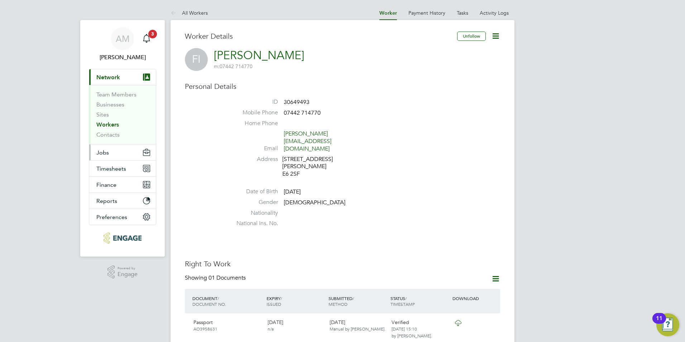
click at [103, 154] on span "Jobs" at bounding box center [102, 152] width 13 height 7
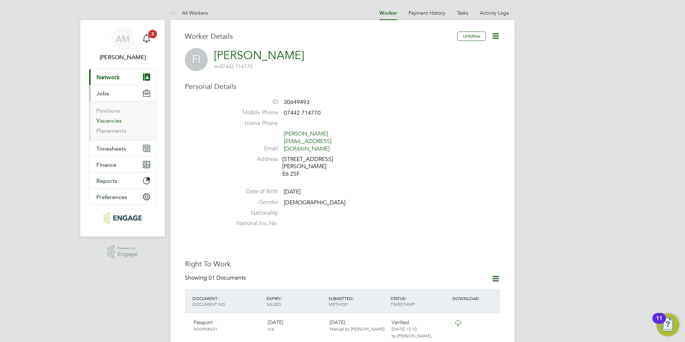
click at [108, 121] on link "Vacancies" at bounding box center [108, 120] width 25 height 7
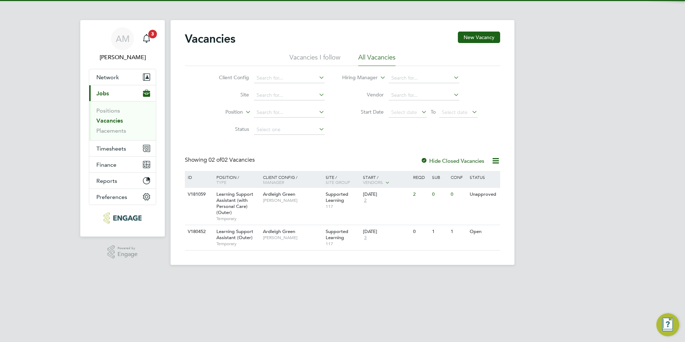
click at [373, 58] on li "All Vacancies" at bounding box center [376, 59] width 37 height 13
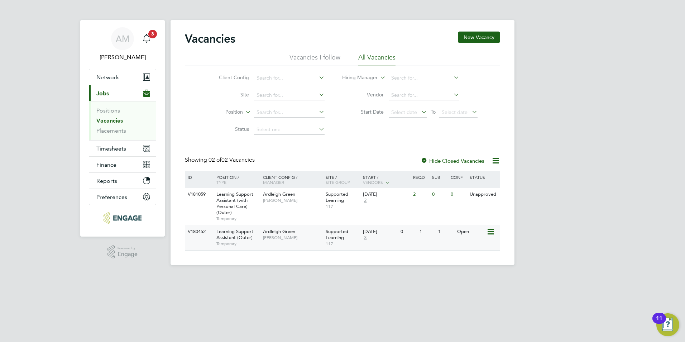
click at [295, 237] on span "[PERSON_NAME]" at bounding box center [292, 238] width 59 height 6
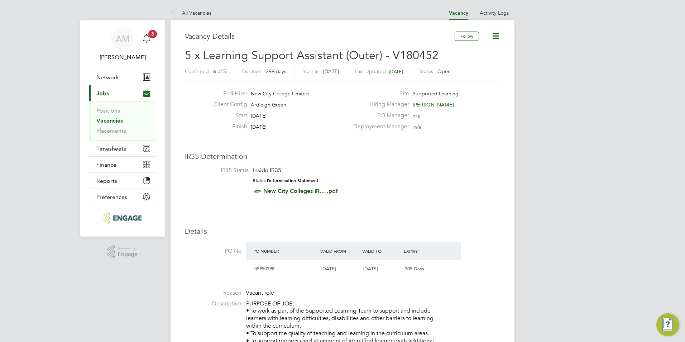
click at [500, 38] on icon at bounding box center [495, 36] width 9 height 9
drag, startPoint x: 351, startPoint y: 187, endPoint x: 367, endPoint y: 188, distance: 16.1
click at [363, 188] on li "IR35 Status Inside IR35 Status Determination Statement New City Colleges IR... …" at bounding box center [342, 181] width 301 height 31
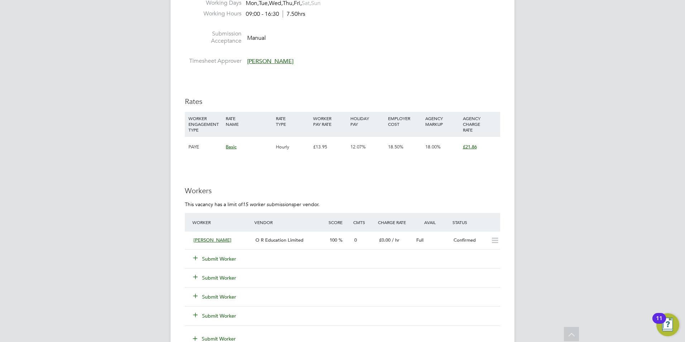
scroll to position [1182, 0]
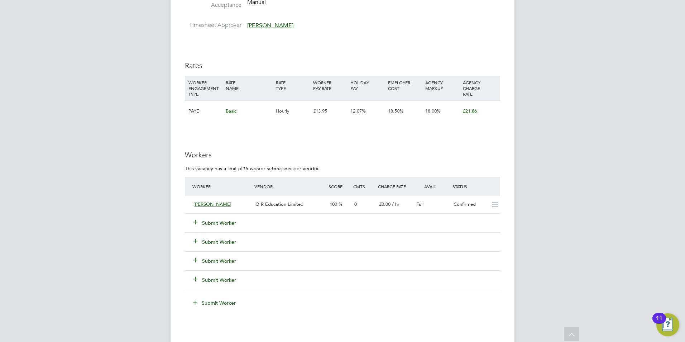
click at [215, 224] on button "Submit Worker" at bounding box center [214, 222] width 43 height 7
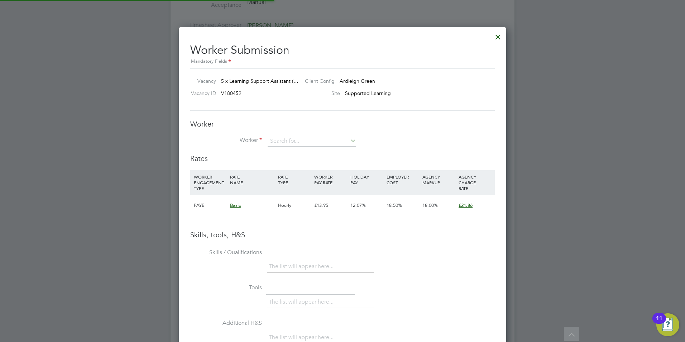
scroll to position [453, 328]
click at [278, 141] on input at bounding box center [311, 141] width 88 height 11
click at [281, 156] on li "[PERSON_NAME] (30649493)" at bounding box center [334, 161] width 134 height 10
type input "[PERSON_NAME] (30649493)"
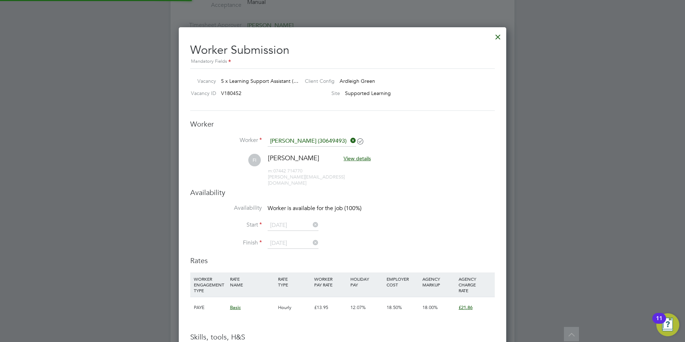
scroll to position [602, 328]
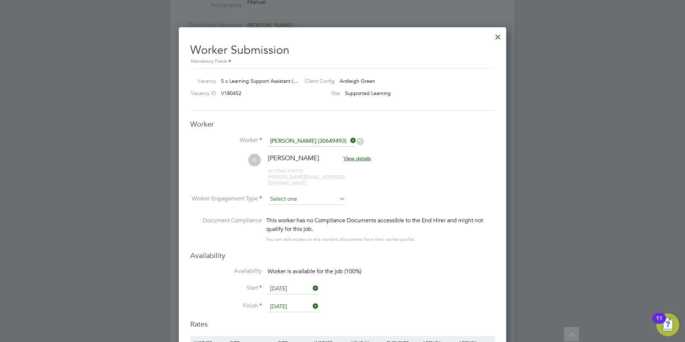
click at [282, 194] on input at bounding box center [306, 199] width 78 height 11
click at [281, 200] on li "Contract" at bounding box center [306, 202] width 78 height 9
type input "Contract"
click at [214, 286] on li "Start [DATE]" at bounding box center [342, 292] width 304 height 18
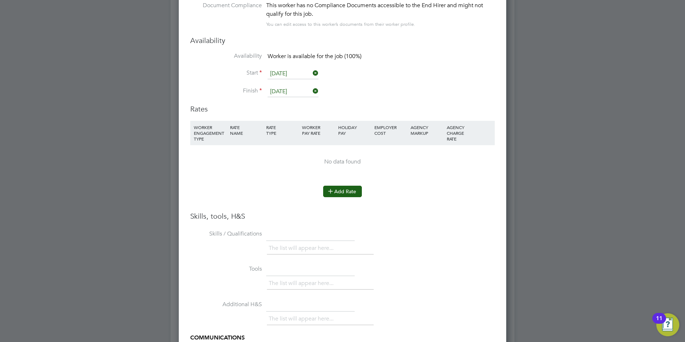
click at [340, 185] on button "Add Rate" at bounding box center [342, 190] width 39 height 11
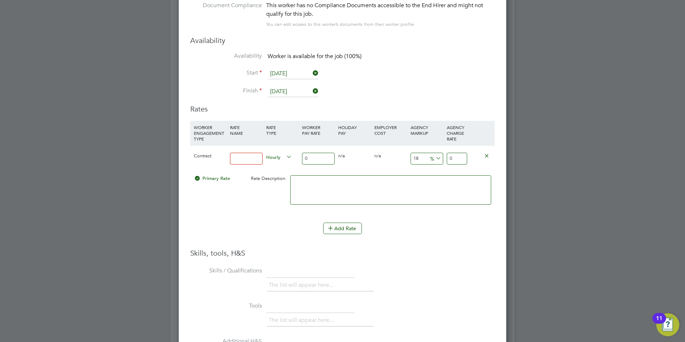
click at [237, 153] on input at bounding box center [246, 159] width 33 height 12
type input "lsa"
click at [232, 200] on div "Primary Rate Rate Description:" at bounding box center [342, 193] width 304 height 44
drag, startPoint x: 309, startPoint y: 151, endPoint x: 302, endPoint y: 151, distance: 6.8
click at [302, 153] on input "0" at bounding box center [318, 159] width 33 height 12
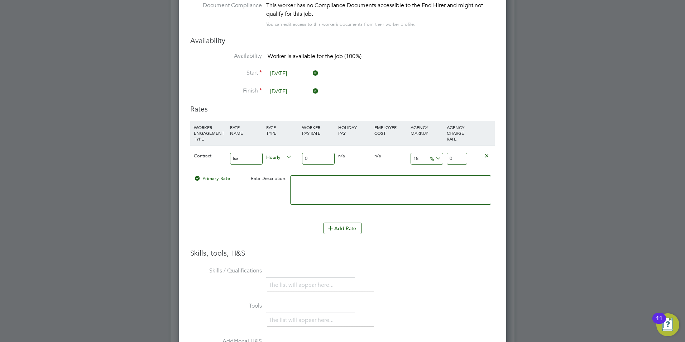
type input "1"
type input "1.18"
type input "16"
type input "18.88"
type input "16.1"
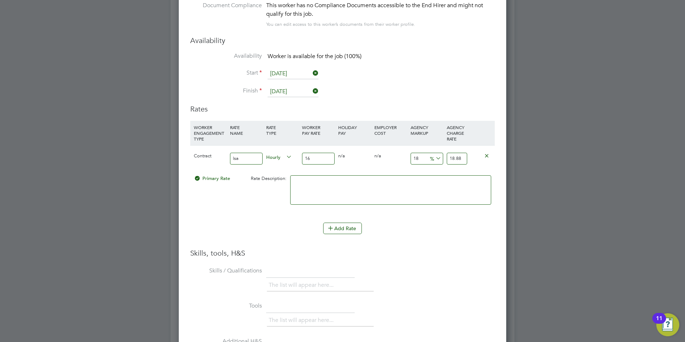
type input "18.998"
type input "16.13"
type input "19.0334"
type input "16.13"
drag, startPoint x: 418, startPoint y: 151, endPoint x: 410, endPoint y: 153, distance: 7.9
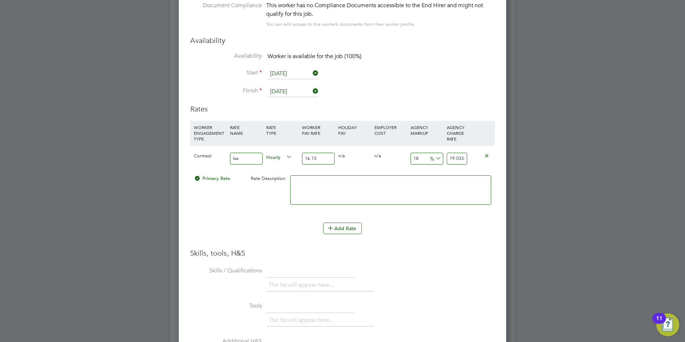
click at [410, 153] on input "18" at bounding box center [426, 159] width 33 height 12
type input "2"
type input "16.4526"
type input "23"
type input "19.8399"
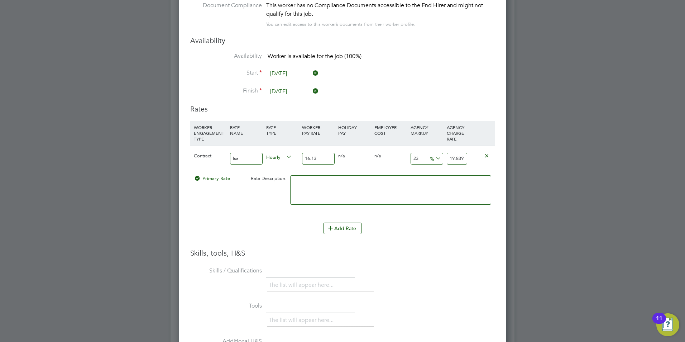
type input "23"
click at [247, 222] on div "Add Rate" at bounding box center [342, 227] width 304 height 11
click at [240, 213] on li "WORKER ENGAGEMENT TYPE RATE NAME RATE TYPE WORKER PAY RATE HOLIDAY PAY EMPLOYER…" at bounding box center [342, 172] width 304 height 102
click at [354, 222] on button "Add Rate" at bounding box center [342, 227] width 39 height 11
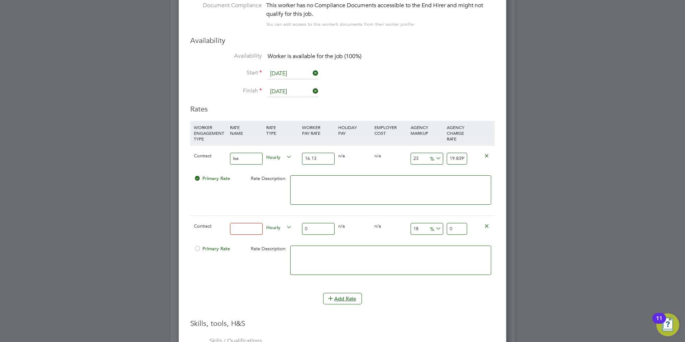
click at [485, 223] on icon at bounding box center [486, 225] width 5 height 5
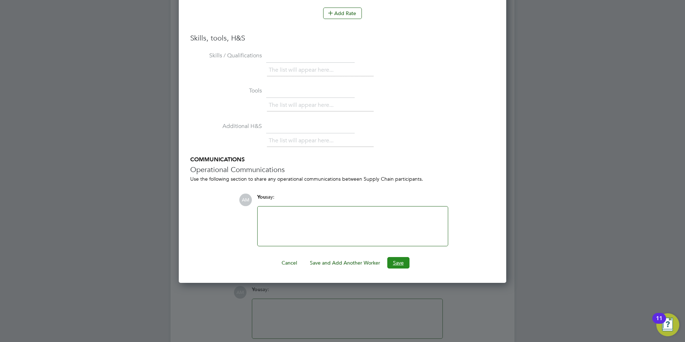
click at [401, 257] on button "Save" at bounding box center [398, 262] width 22 height 11
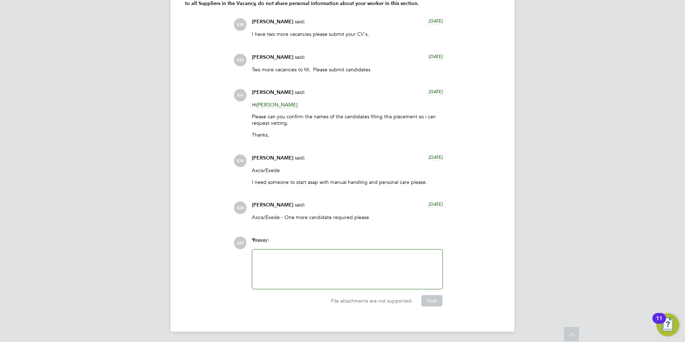
click at [336, 262] on div at bounding box center [347, 268] width 182 height 31
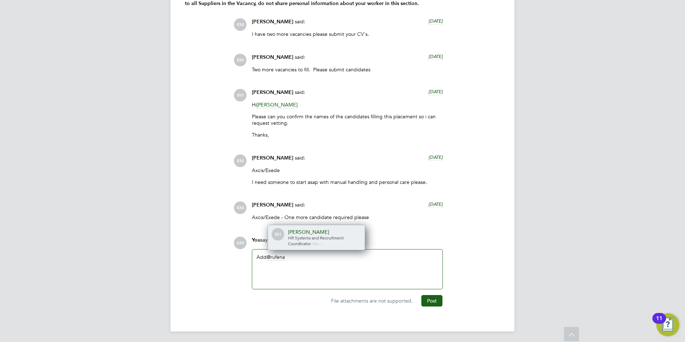
click at [322, 236] on span "HR Systems and Recruitment Coordinator" at bounding box center [315, 240] width 55 height 11
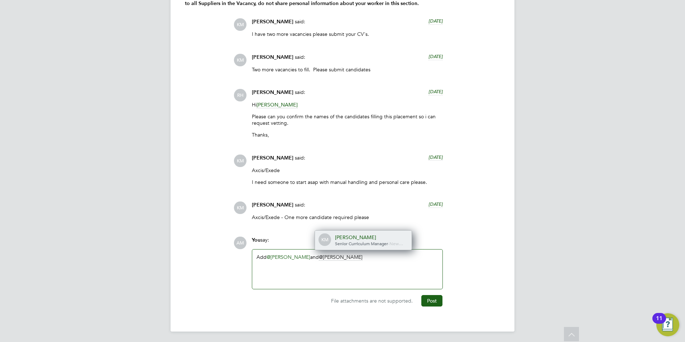
click at [335, 237] on div "[PERSON_NAME]" at bounding box center [371, 237] width 72 height 6
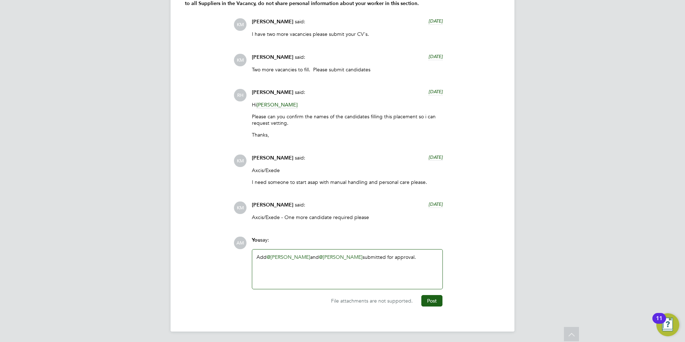
click at [356, 256] on div "Add @[PERSON_NAME] ​ and @[PERSON_NAME] ​ submitted for approval." at bounding box center [347, 268] width 182 height 31
click at [495, 289] on div "AM You say: Add @[PERSON_NAME] ​ and @[PERSON_NAME] ​ [PERSON_NAME] submitted f…" at bounding box center [366, 271] width 266 height 70
drag, startPoint x: 435, startPoint y: 303, endPoint x: 273, endPoint y: 276, distance: 164.4
click at [273, 278] on div "AM You say: Add @[PERSON_NAME] ​ and @[PERSON_NAME] ​ [PERSON_NAME] submitted f…" at bounding box center [366, 271] width 266 height 70
drag, startPoint x: 267, startPoint y: 258, endPoint x: 250, endPoint y: 274, distance: 23.3
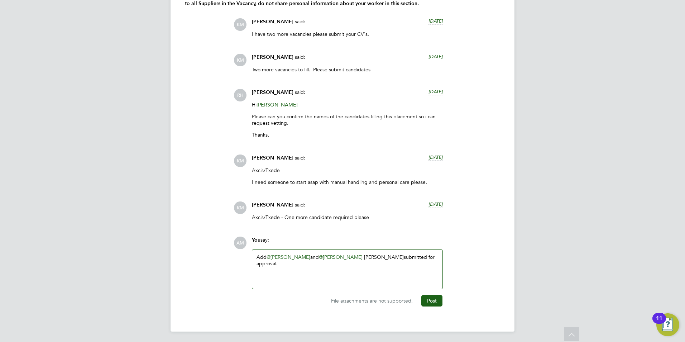
click at [250, 274] on div "You say: Add @[PERSON_NAME] ​ and @[PERSON_NAME] ​ [PERSON_NAME] submitted for …" at bounding box center [347, 262] width 198 height 53
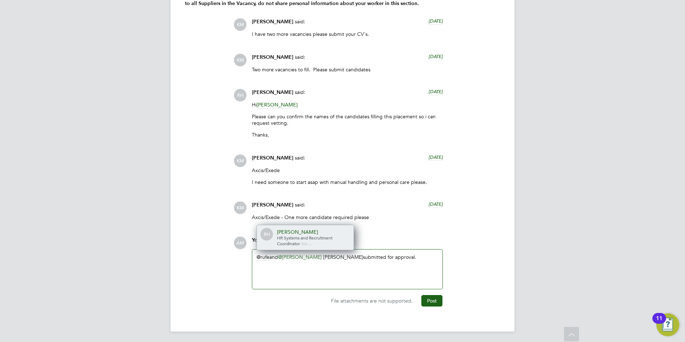
click at [293, 235] on span "HR Systems and Recruitment Coordinator" at bounding box center [304, 240] width 55 height 11
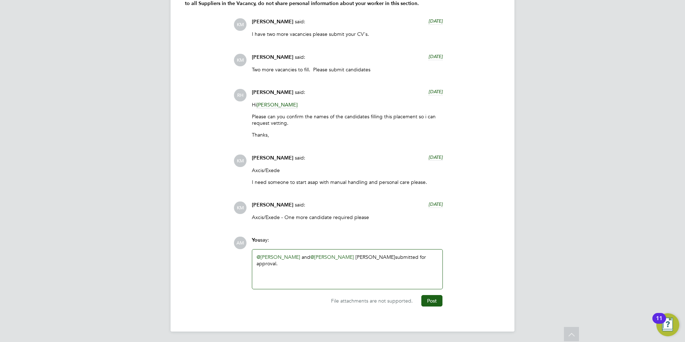
click at [274, 255] on link "@[PERSON_NAME]" at bounding box center [278, 256] width 44 height 6
click at [296, 256] on div "@[PERSON_NAME] ​ ​ and @[PERSON_NAME] ​ [PERSON_NAME] submitted for approval." at bounding box center [347, 268] width 182 height 31
click at [302, 253] on div "Hi @[PERSON_NAME] ​ ​ and @[PERSON_NAME] ​ [PERSON_NAME] submitted for approval." at bounding box center [347, 268] width 182 height 31
click at [309, 271] on div "Hi @[PERSON_NAME] ​ ​ and @[PERSON_NAME] ​ [PERSON_NAME] submitted for approval." at bounding box center [347, 268] width 182 height 31
click at [433, 254] on div "Hi @[PERSON_NAME] ​ ​ and @[PERSON_NAME] ​ [PERSON_NAME] submitted for approval." at bounding box center [347, 268] width 182 height 31
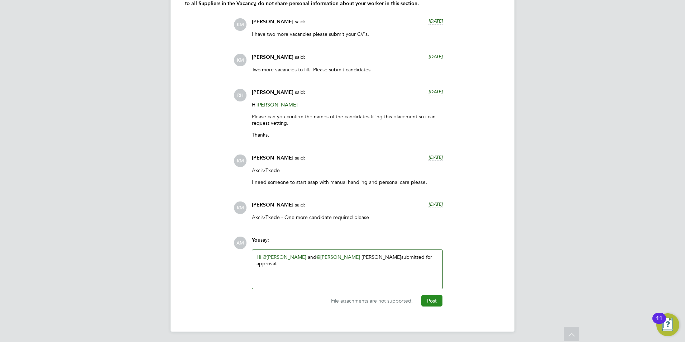
click at [436, 299] on button "Post" at bounding box center [431, 300] width 21 height 11
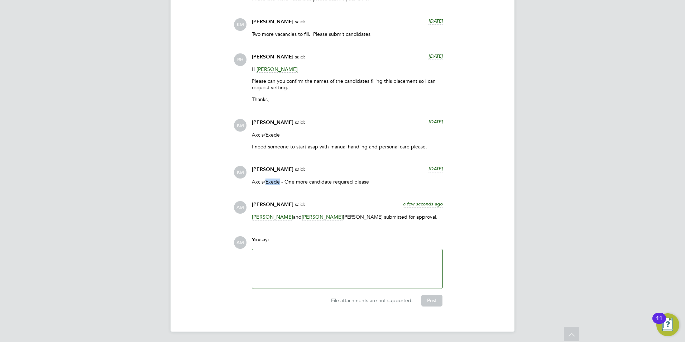
drag, startPoint x: 266, startPoint y: 180, endPoint x: 280, endPoint y: 179, distance: 13.7
click at [280, 179] on p "Axcis/Exede - One more candidate required please" at bounding box center [347, 181] width 191 height 6
click at [202, 194] on div "COMMUNICATIONS Operational Communications (6) Use the following section to shar…" at bounding box center [342, 122] width 315 height 368
